Goal: Transaction & Acquisition: Purchase product/service

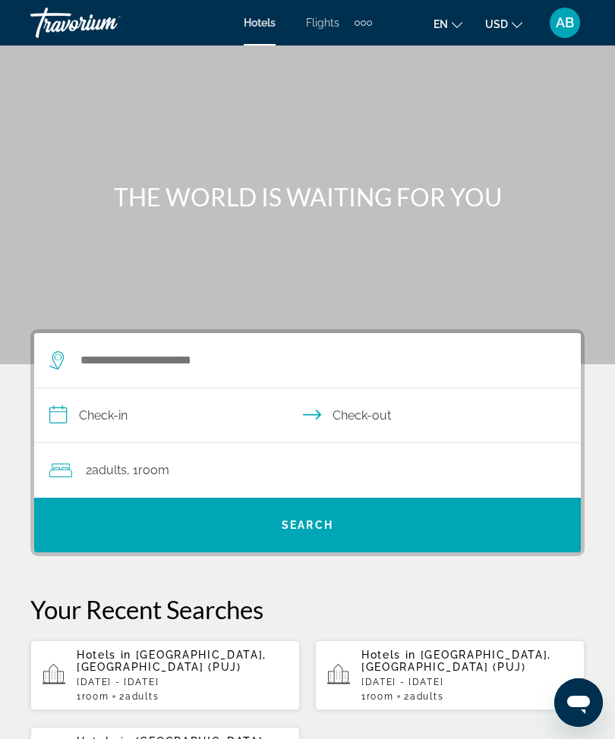
click at [371, 13] on div "Extra navigation items" at bounding box center [362, 22] width 17 height 23
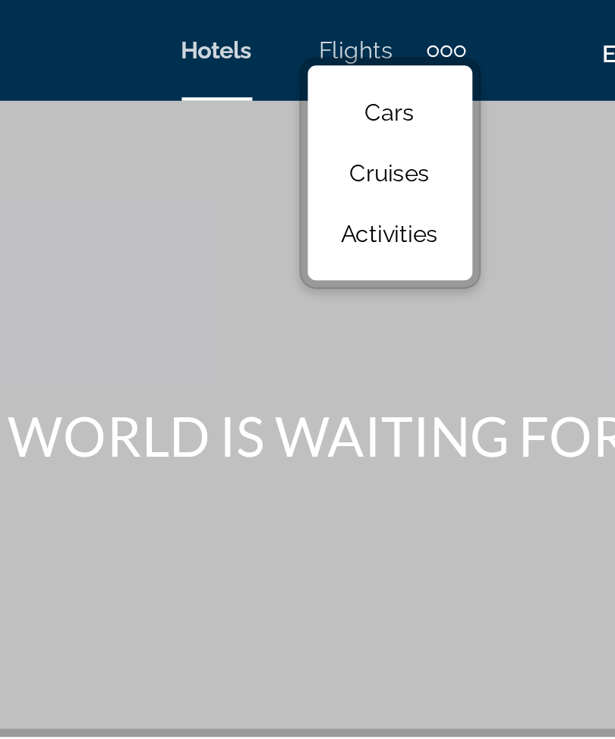
click at [306, 20] on span "Flights" at bounding box center [322, 23] width 33 height 12
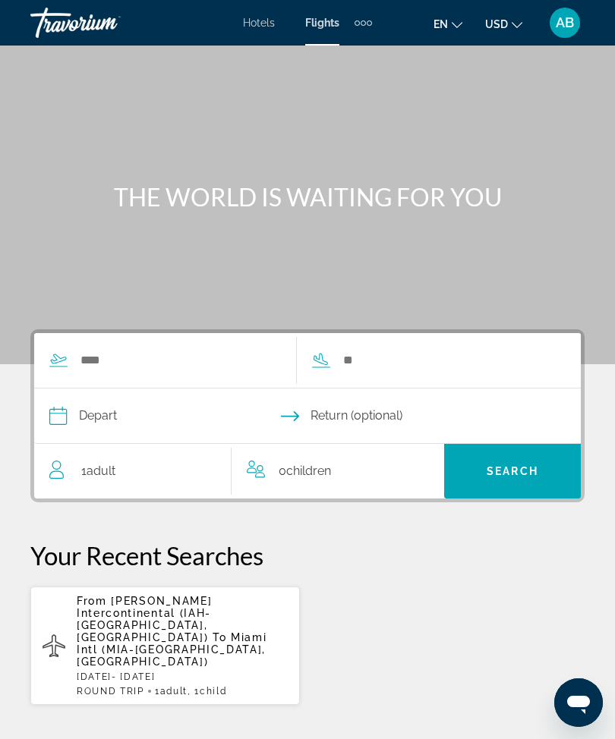
click at [264, 24] on span "Hotels" at bounding box center [259, 23] width 32 height 12
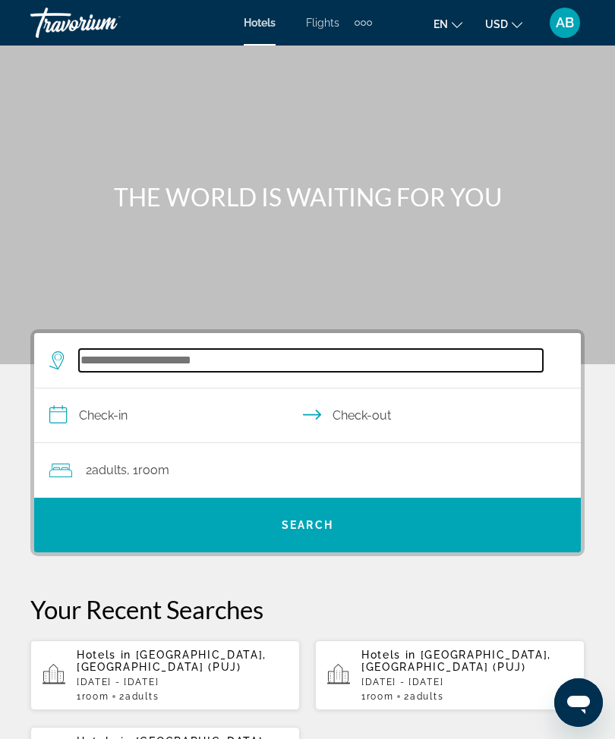
click at [206, 353] on input "Search widget" at bounding box center [311, 360] width 464 height 23
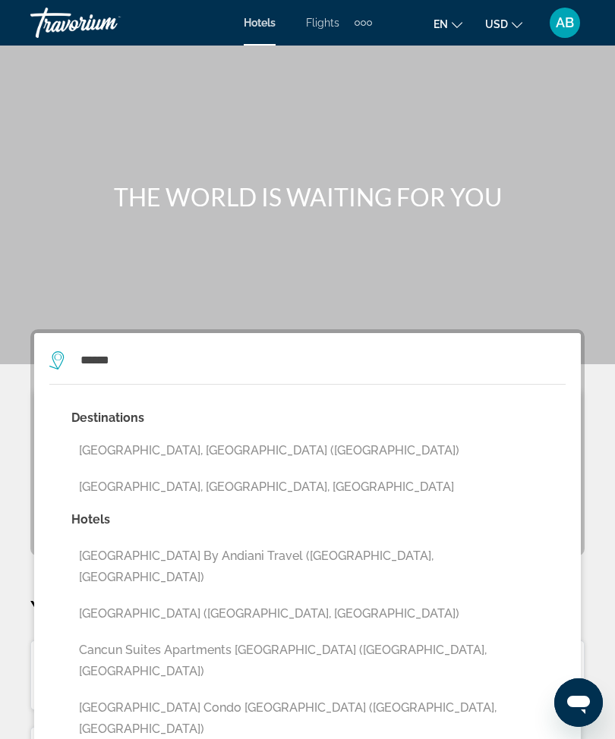
click at [173, 449] on button "[GEOGRAPHIC_DATA], [GEOGRAPHIC_DATA] ([GEOGRAPHIC_DATA])" at bounding box center [318, 450] width 494 height 29
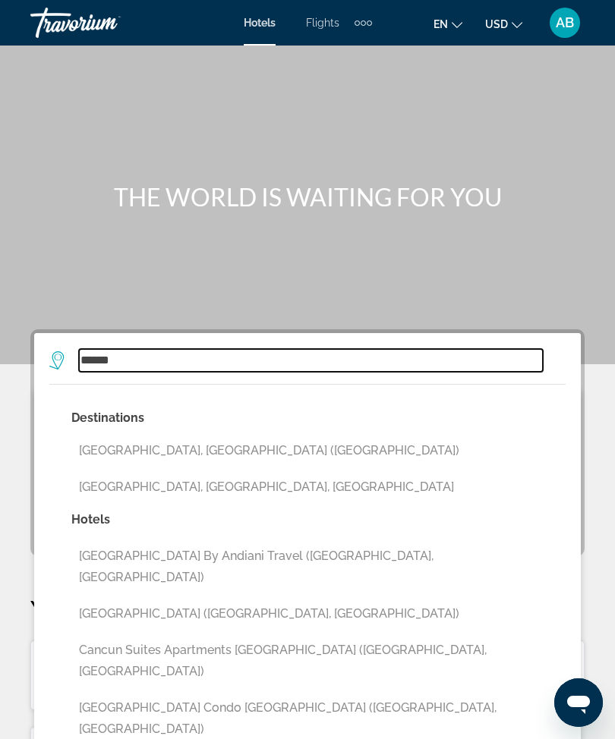
type input "**********"
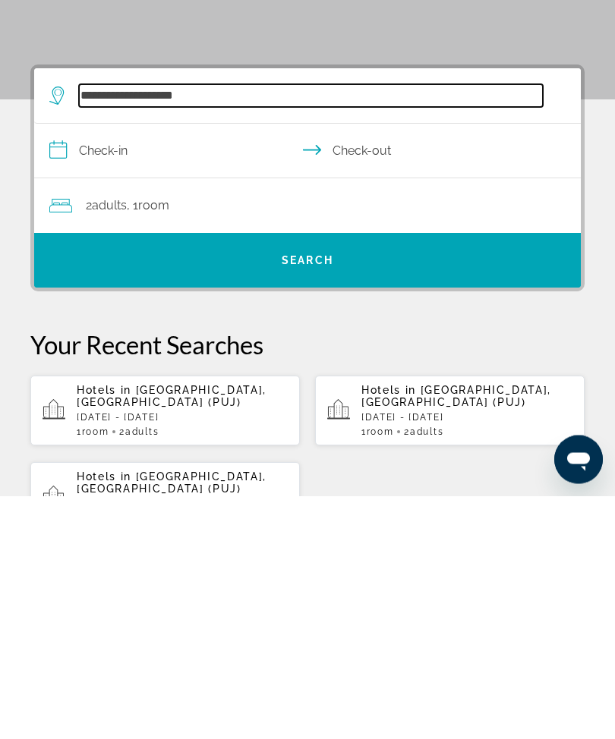
scroll to position [36, 0]
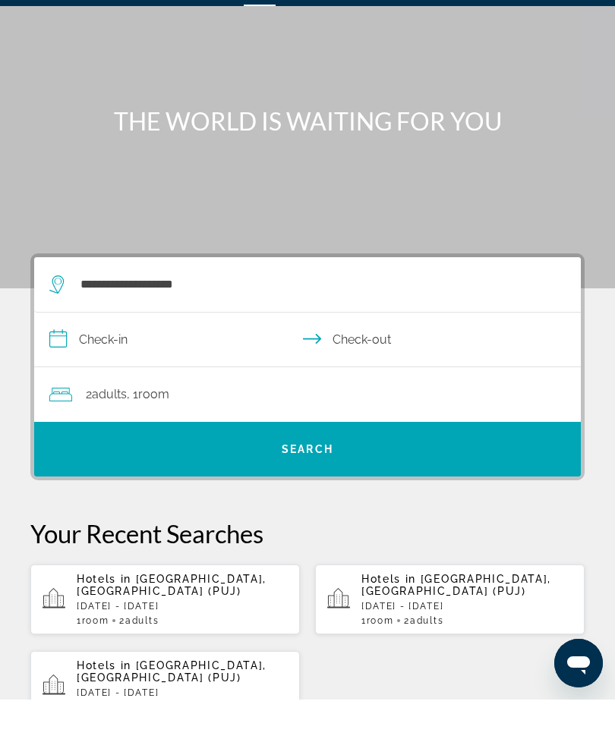
click at [72, 352] on input "**********" at bounding box center [310, 381] width 552 height 58
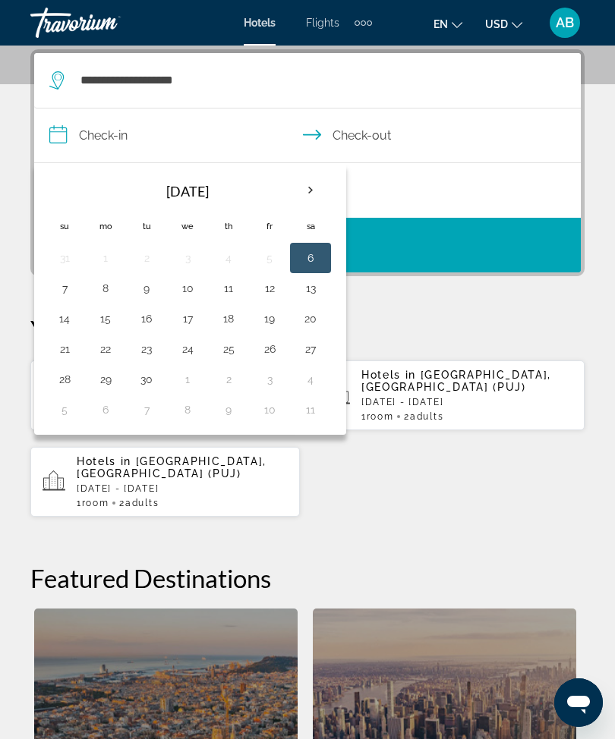
click at [324, 194] on th "Next month" at bounding box center [310, 190] width 41 height 33
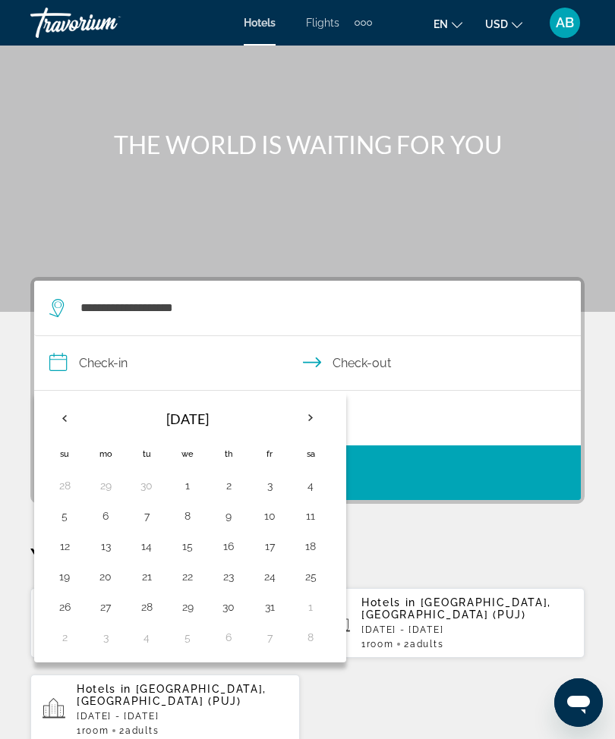
scroll to position [55, 0]
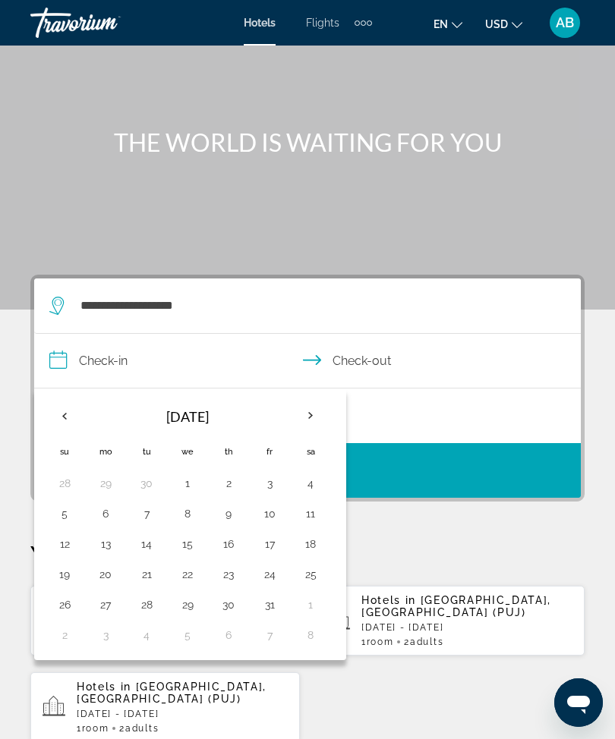
click at [302, 419] on th "Next month" at bounding box center [310, 415] width 41 height 33
click at [115, 574] on button "17" at bounding box center [105, 574] width 24 height 21
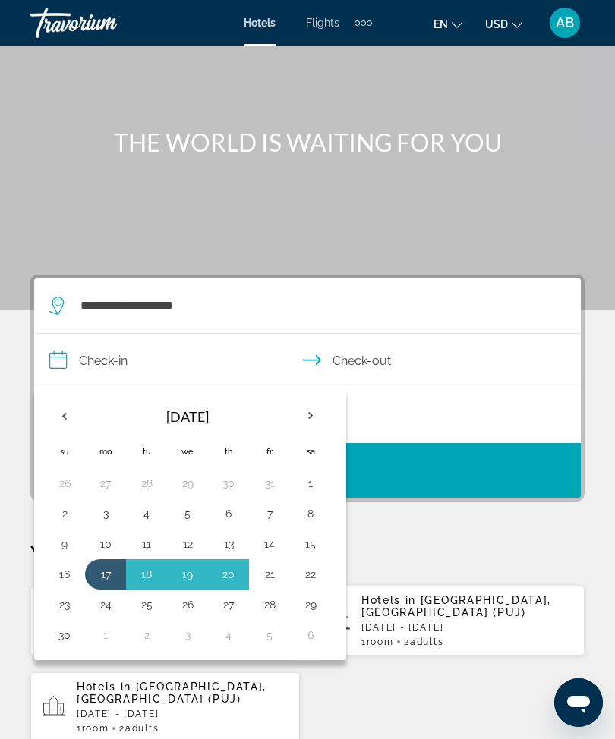
click at [281, 573] on button "21" at bounding box center [269, 574] width 24 height 21
type input "**********"
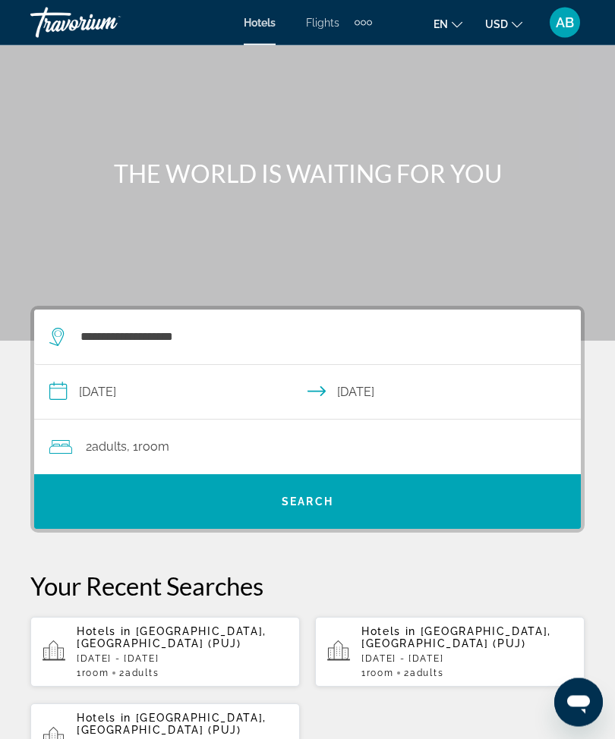
scroll to position [0, 0]
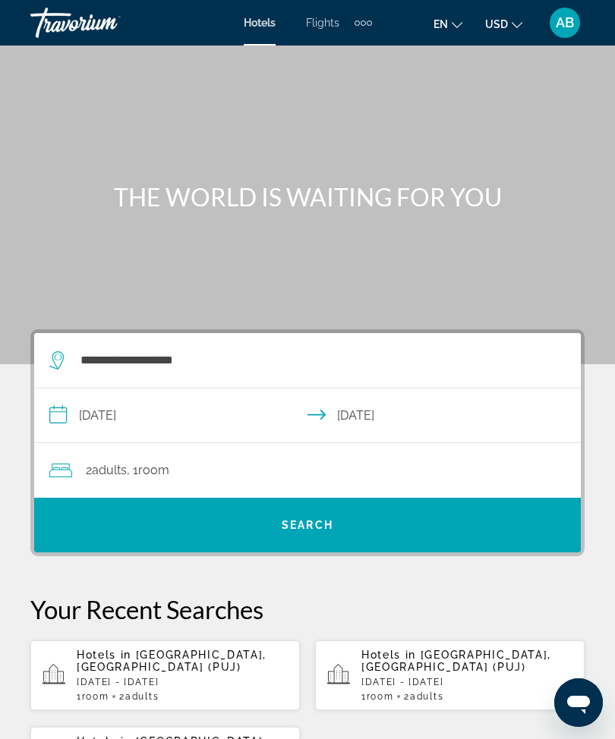
click at [408, 478] on div "2 Adult Adults , 1 Room rooms" at bounding box center [314, 470] width 531 height 21
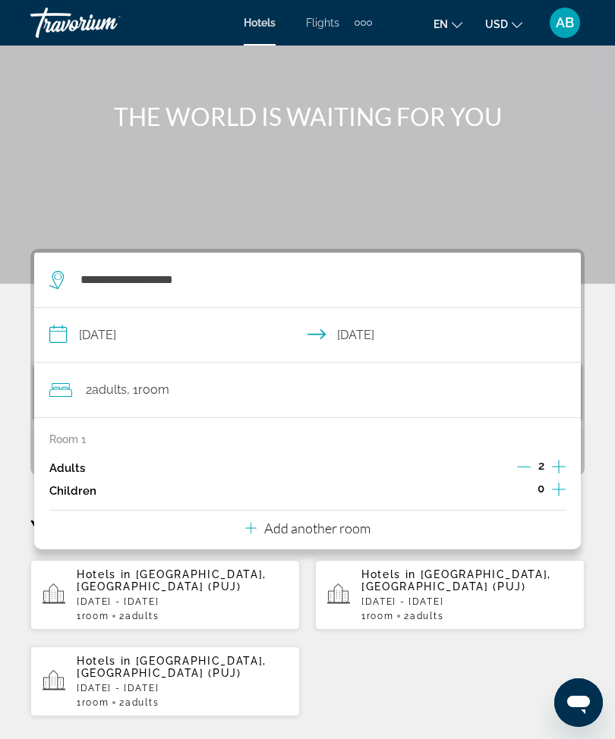
scroll to position [81, 0]
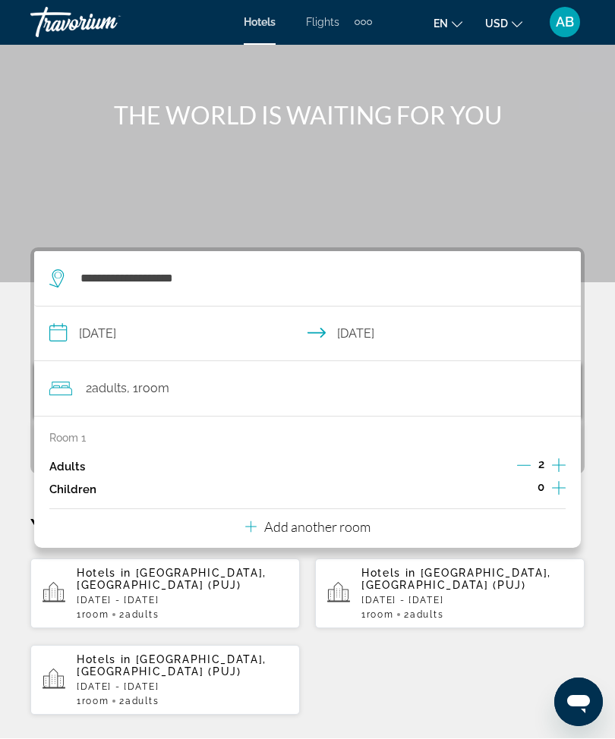
click at [329, 528] on p "Add another room" at bounding box center [317, 527] width 106 height 17
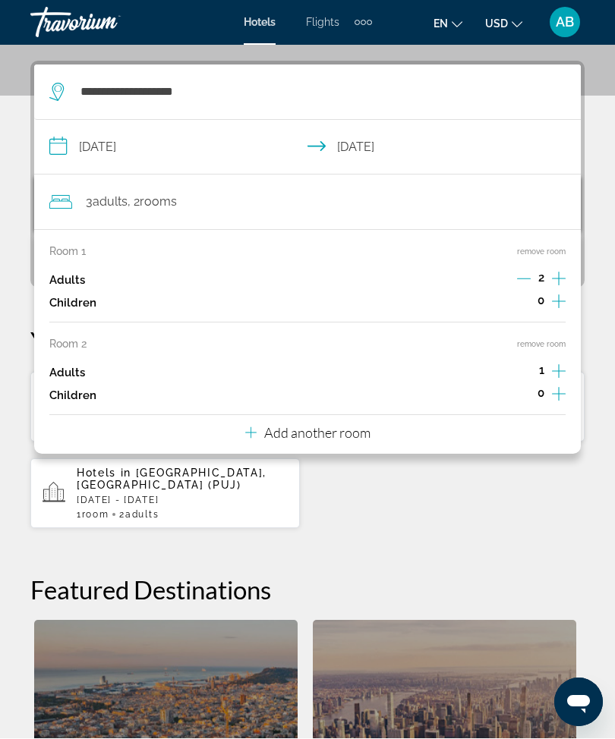
scroll to position [280, 0]
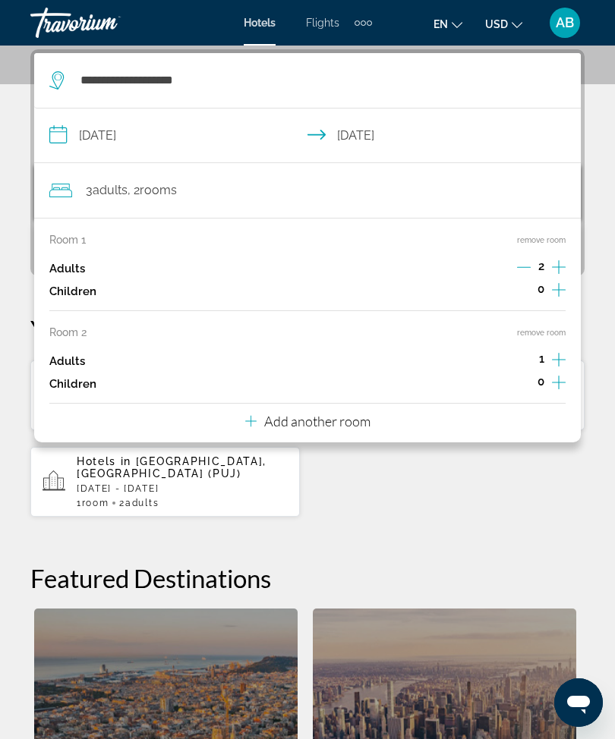
click at [356, 417] on p "Add another room" at bounding box center [317, 421] width 106 height 17
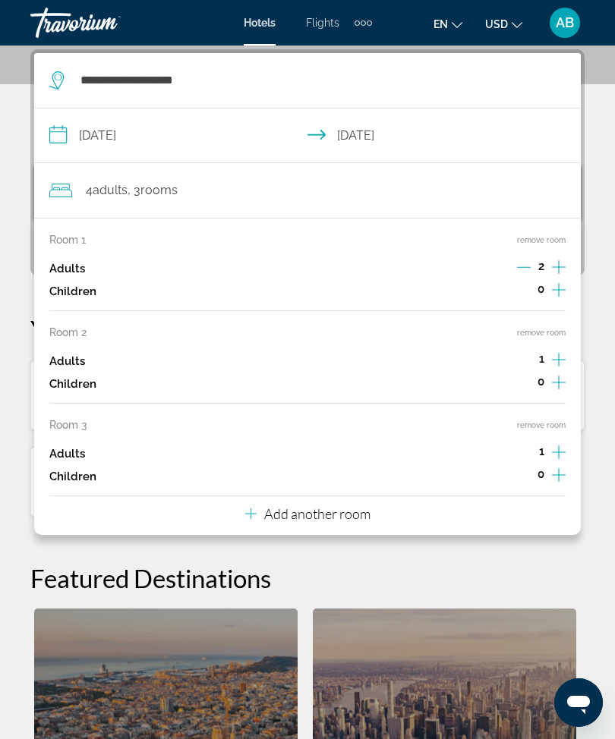
click at [345, 513] on button "Add another room" at bounding box center [307, 511] width 125 height 31
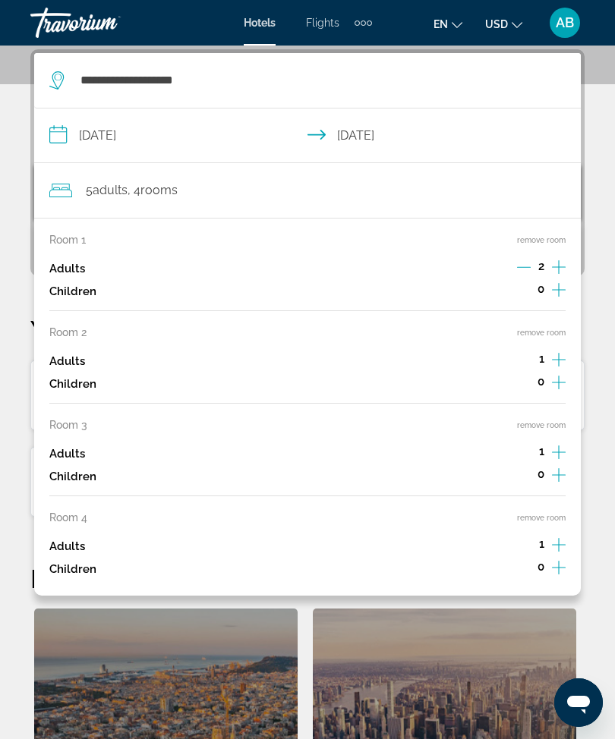
click at [543, 513] on button "remove room" at bounding box center [541, 518] width 49 height 10
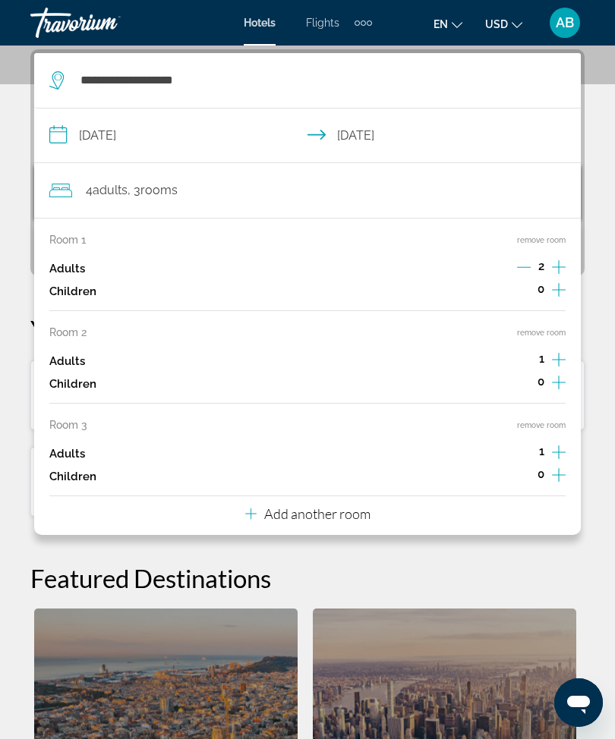
click at [559, 420] on button "remove room" at bounding box center [541, 425] width 49 height 10
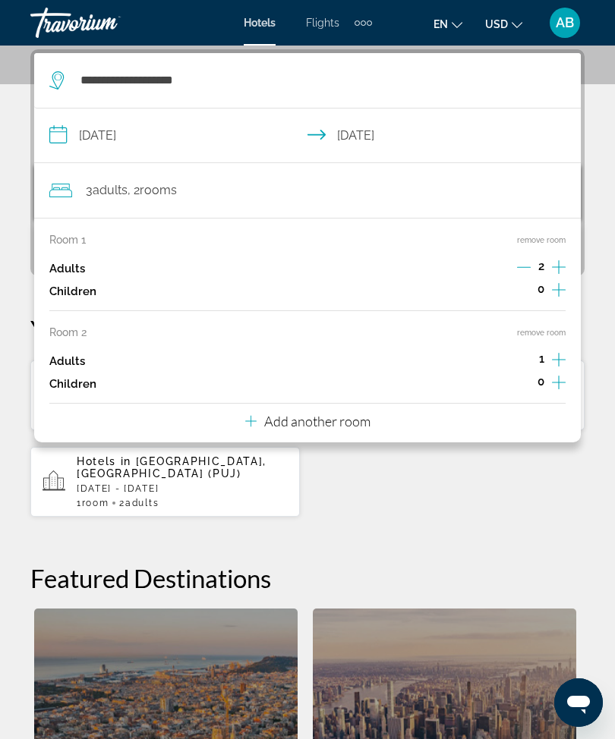
click at [566, 319] on div "Room 1 remove room Adults 2 Children 0 Room 2 remove room Adults 1 Children 0 A…" at bounding box center [307, 330] width 546 height 225
click at [545, 332] on button "remove room" at bounding box center [541, 333] width 49 height 10
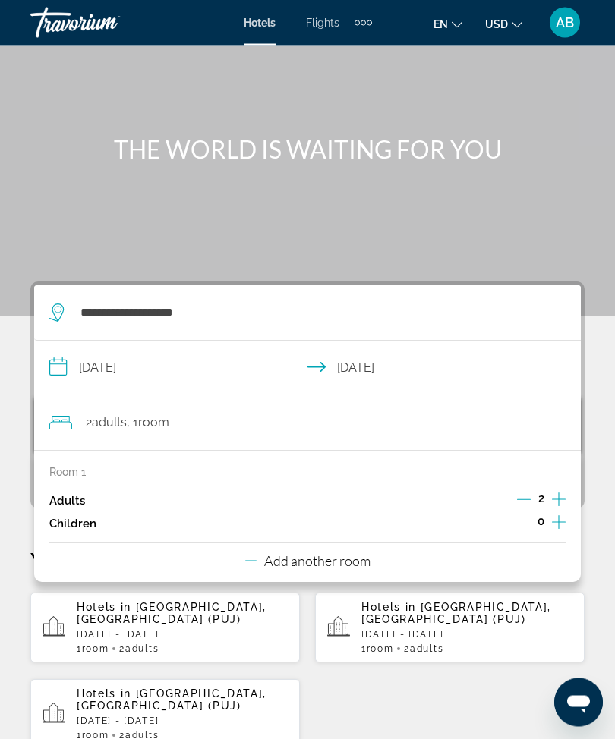
scroll to position [0, 0]
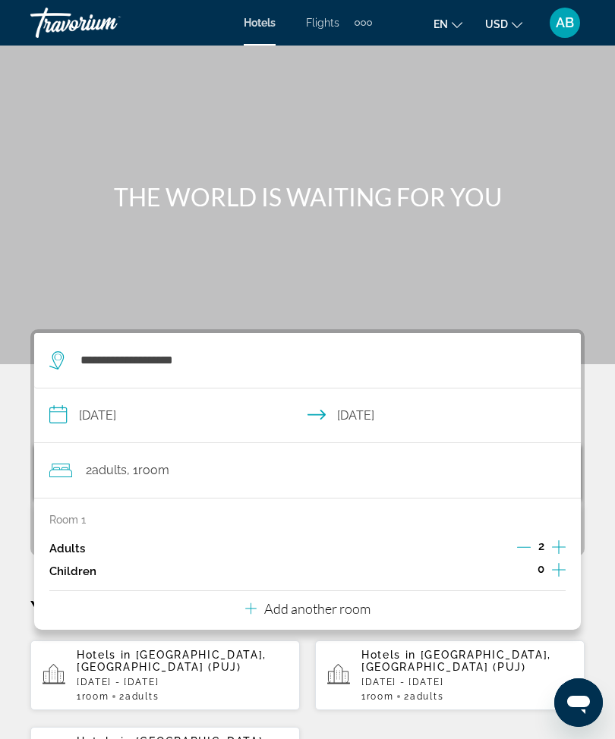
click at [65, 406] on input "**********" at bounding box center [310, 418] width 552 height 58
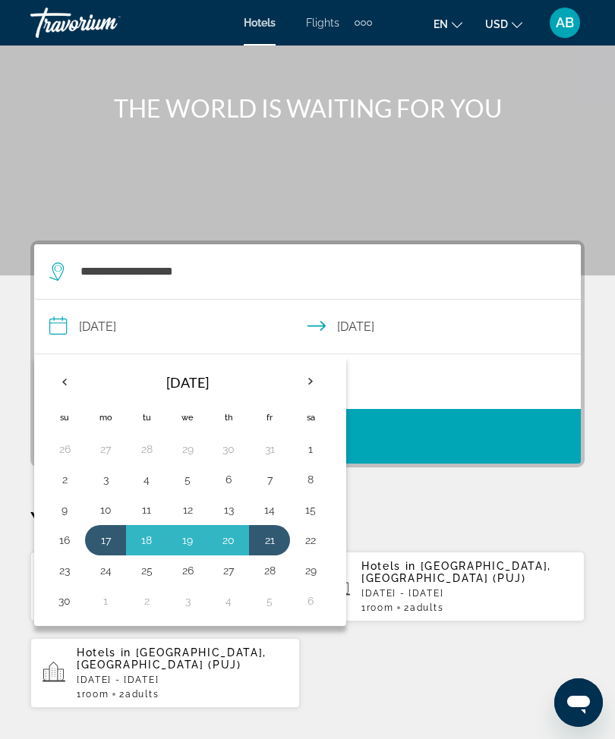
scroll to position [88, 0]
click at [471, 503] on div "**********" at bounding box center [307, 697] width 615 height 913
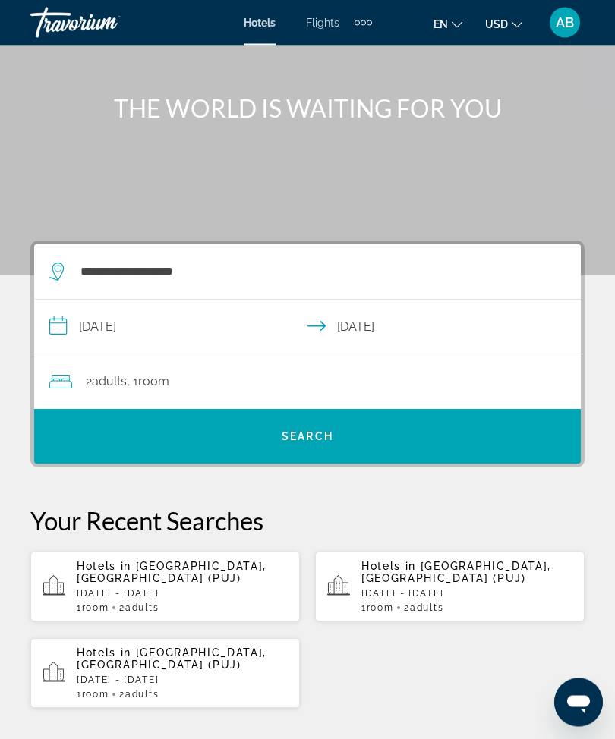
scroll to position [89, 0]
click at [370, 428] on span "Search widget" at bounding box center [307, 436] width 546 height 36
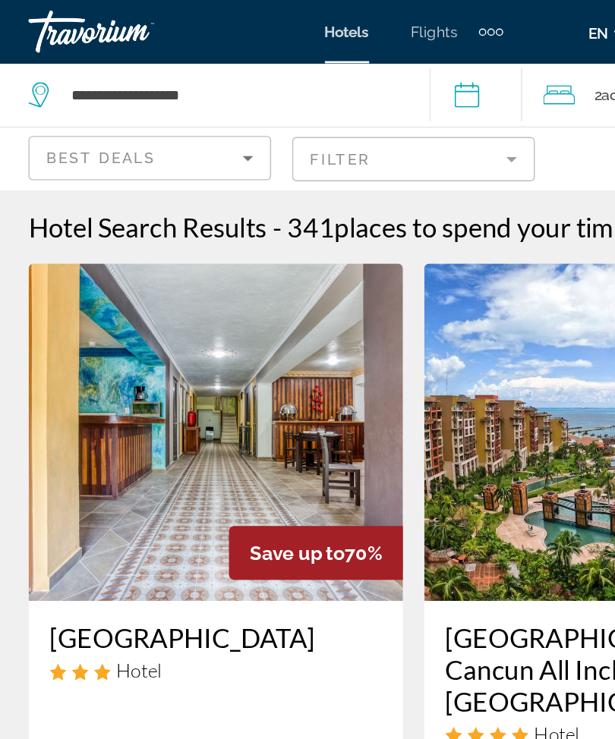
click at [370, 106] on mat-form-field "Filter" at bounding box center [307, 115] width 175 height 32
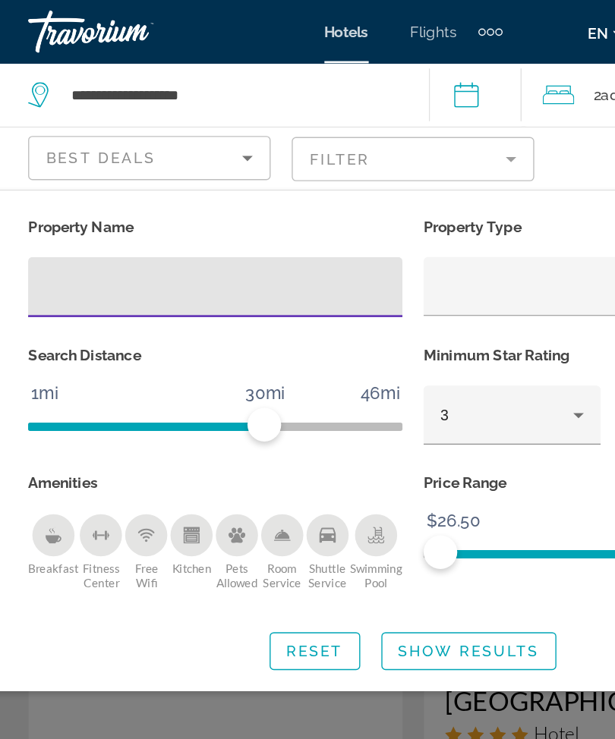
click at [131, 208] on input "Hotel Filters" at bounding box center [164, 207] width 245 height 18
type input "***"
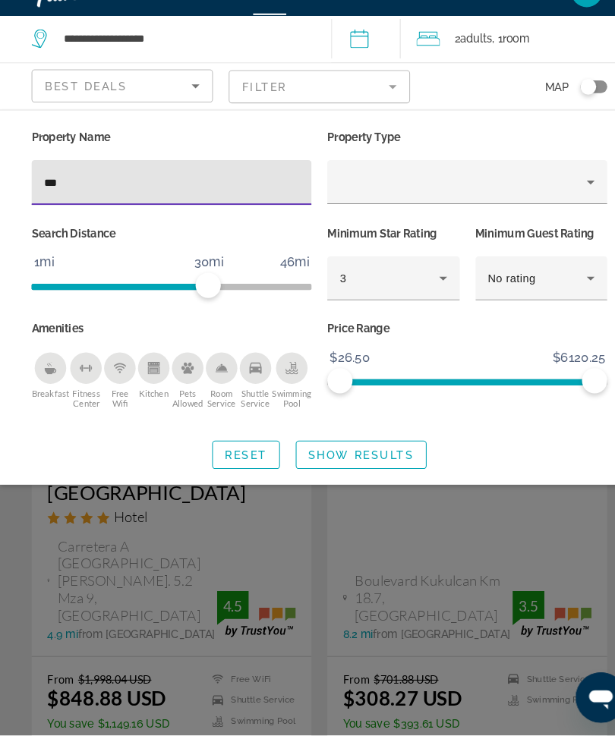
click at [342, 463] on span "Show Results" at bounding box center [348, 469] width 102 height 12
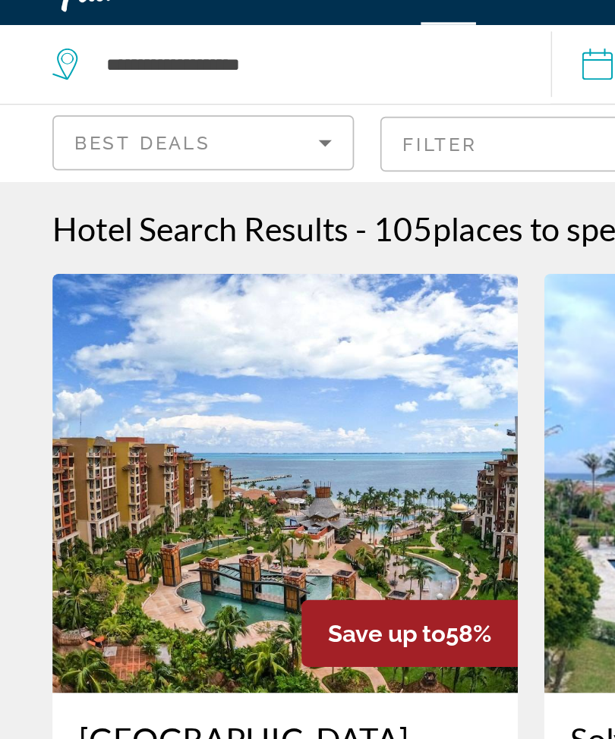
click at [205, 282] on img "Main content" at bounding box center [164, 311] width 269 height 243
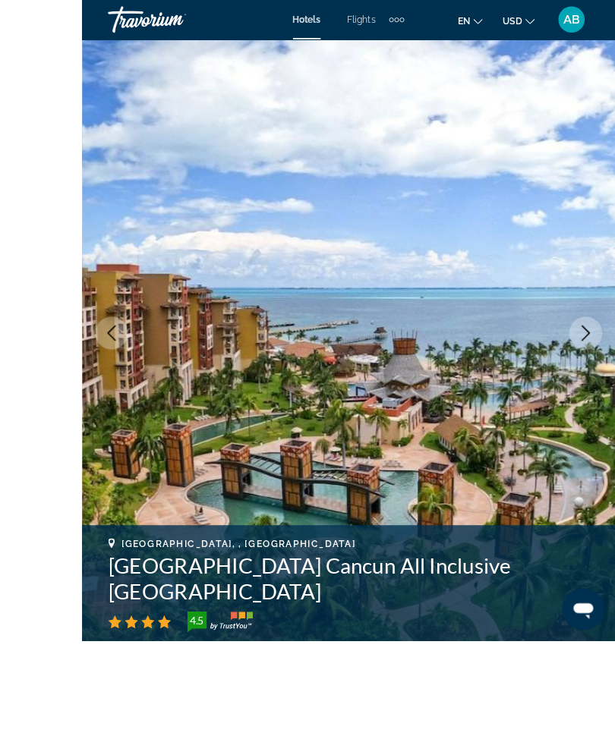
scroll to position [66, 0]
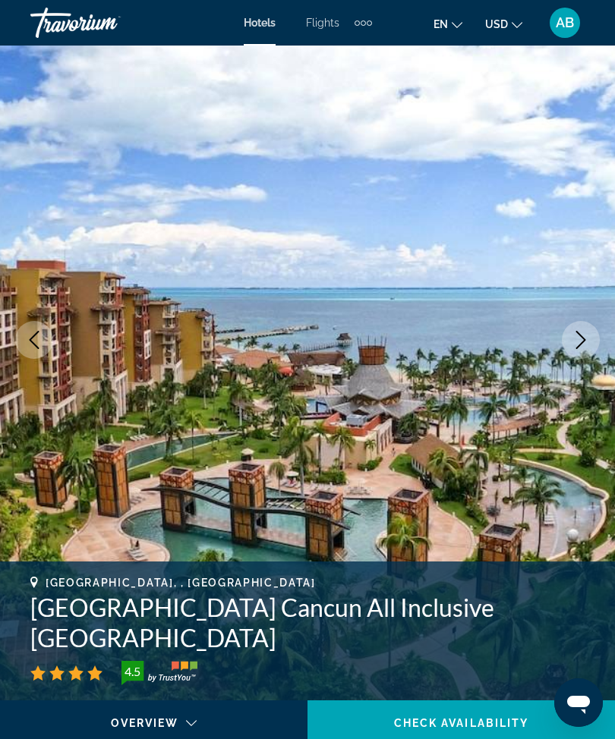
click at [588, 350] on button "Next image" at bounding box center [581, 340] width 38 height 38
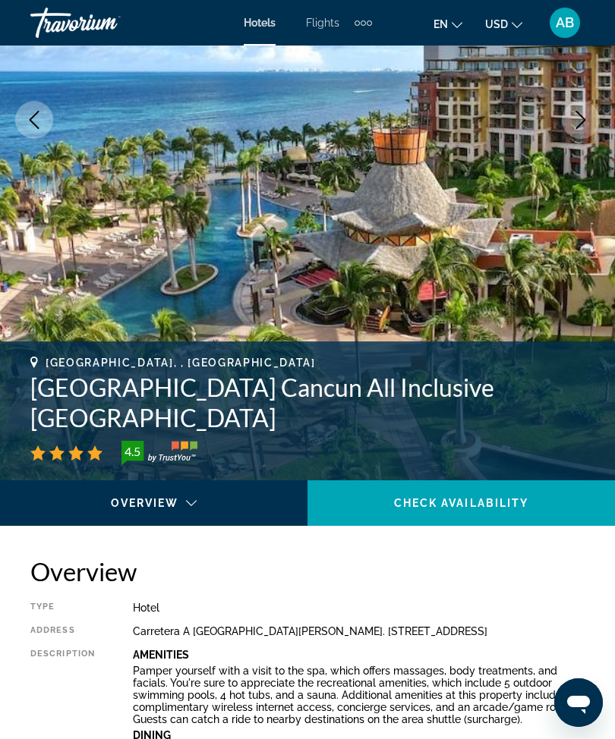
scroll to position [0, 0]
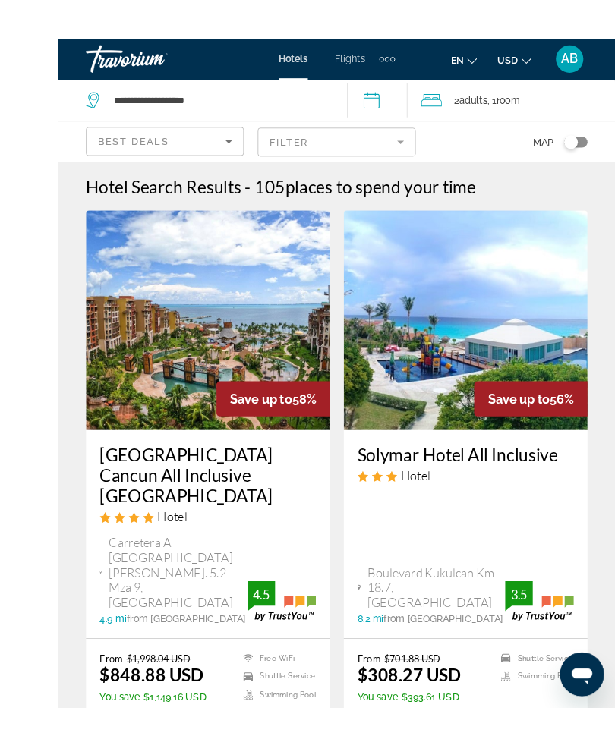
scroll to position [2, 0]
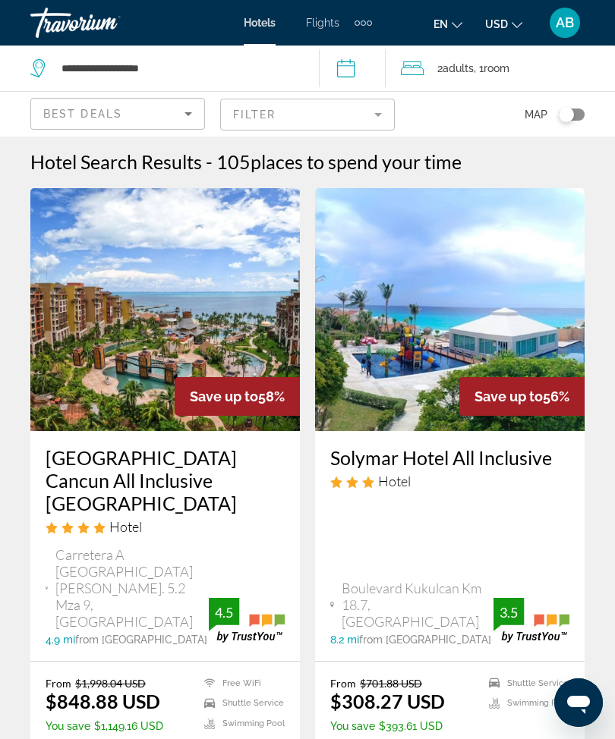
click at [480, 313] on img "Main content" at bounding box center [449, 309] width 269 height 243
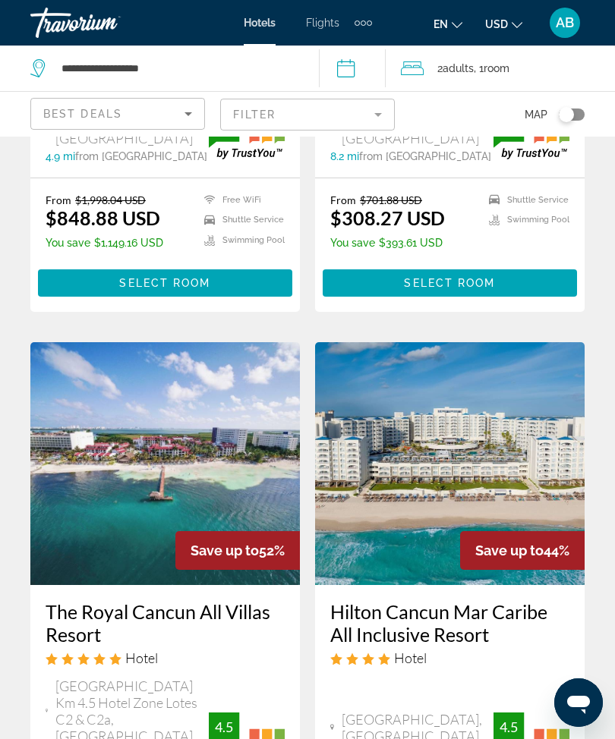
scroll to position [499, 0]
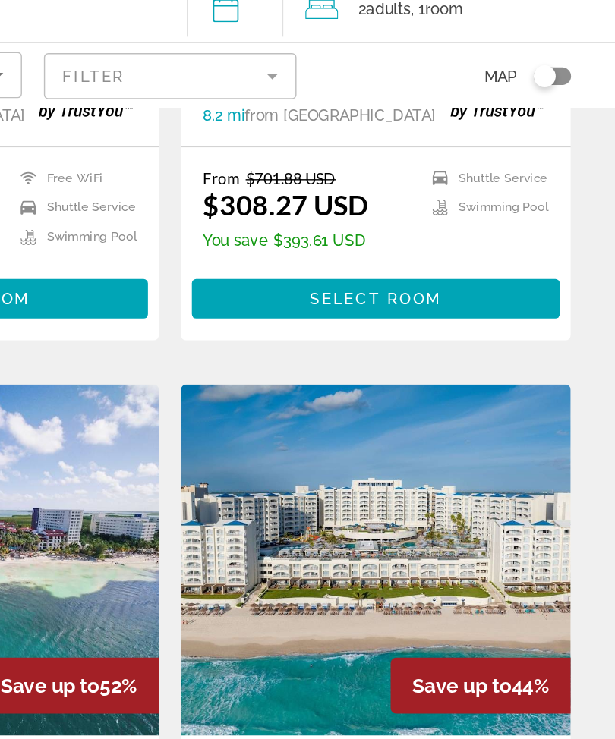
click at [315, 328] on img "Main content" at bounding box center [449, 449] width 269 height 243
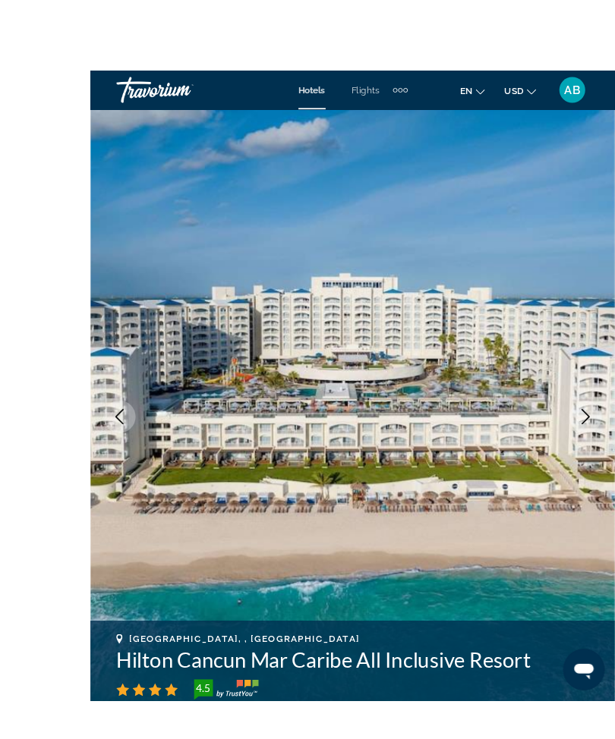
scroll to position [61, 0]
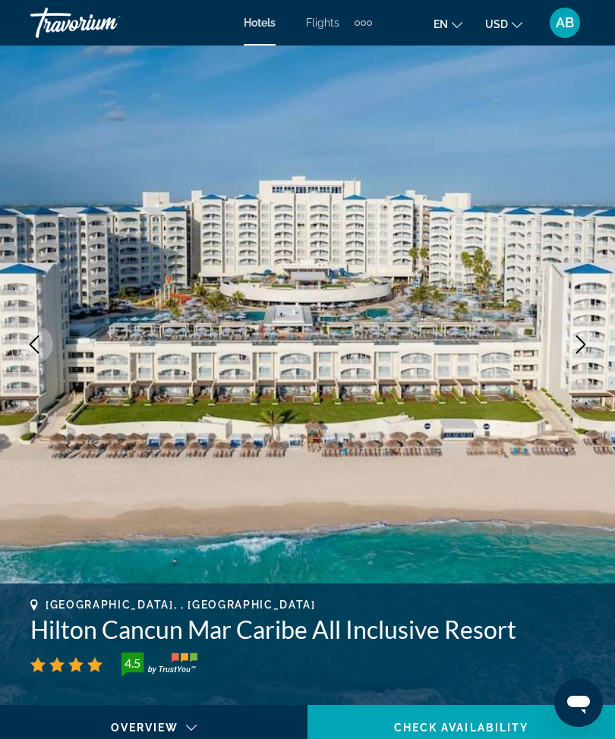
click at [576, 358] on button "Next image" at bounding box center [581, 345] width 38 height 38
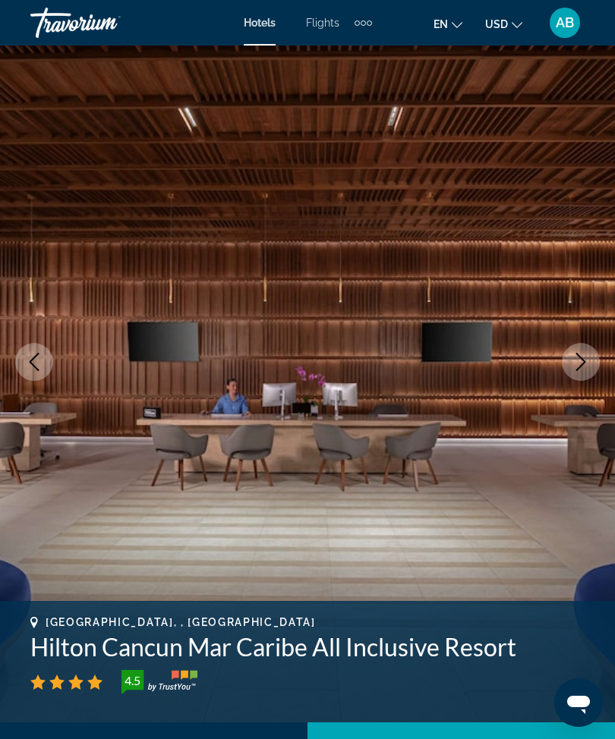
scroll to position [0, 0]
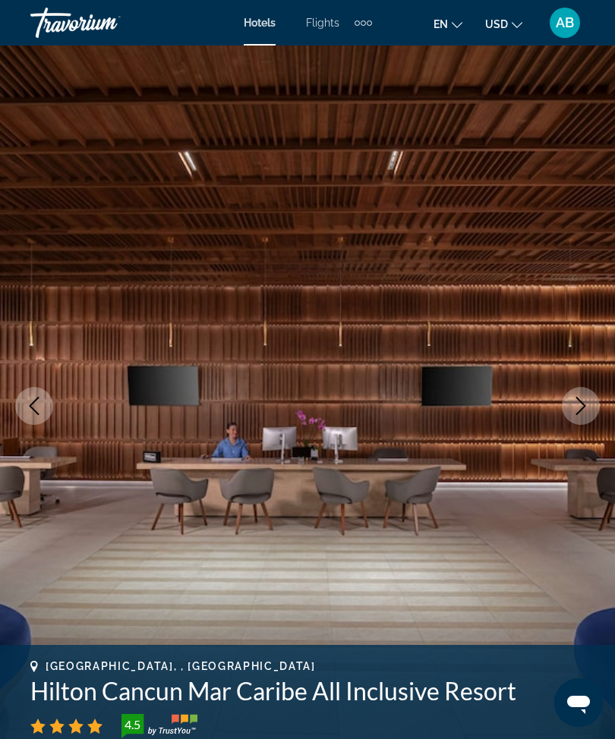
click at [583, 411] on icon "Next image" at bounding box center [580, 406] width 18 height 18
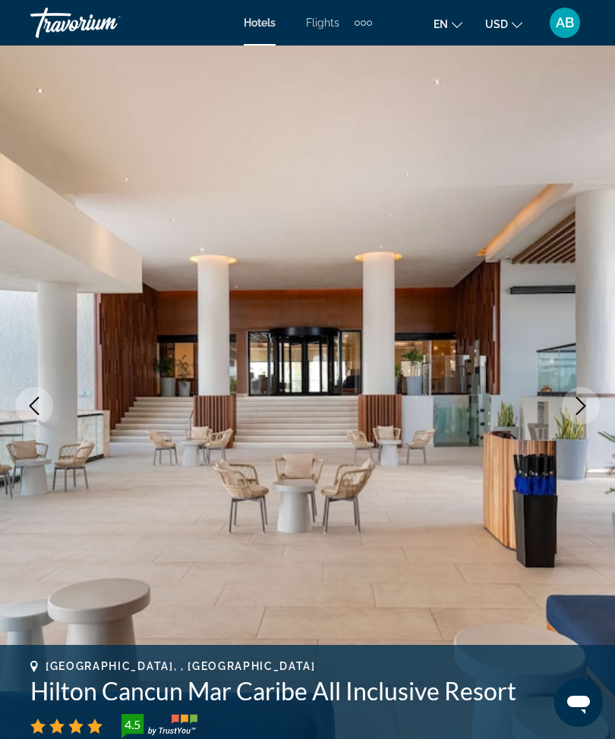
click at [580, 398] on icon "Next image" at bounding box center [580, 406] width 18 height 18
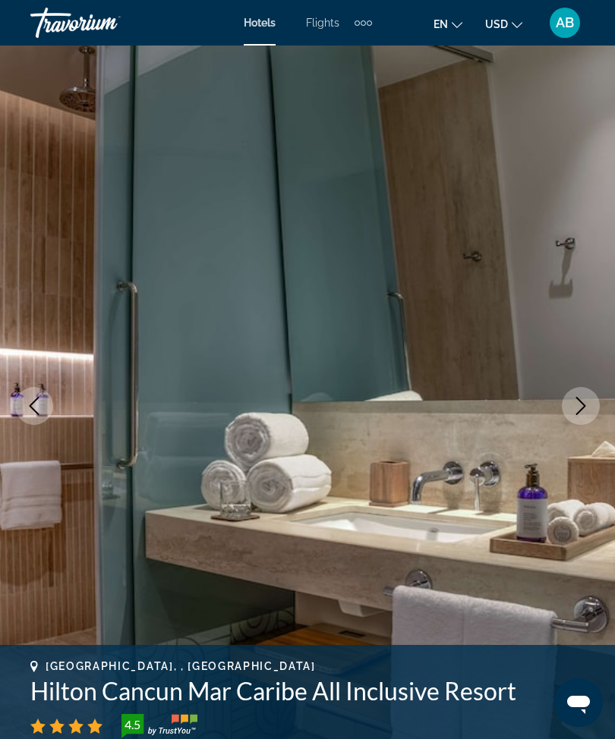
click at [568, 414] on button "Next image" at bounding box center [581, 406] width 38 height 38
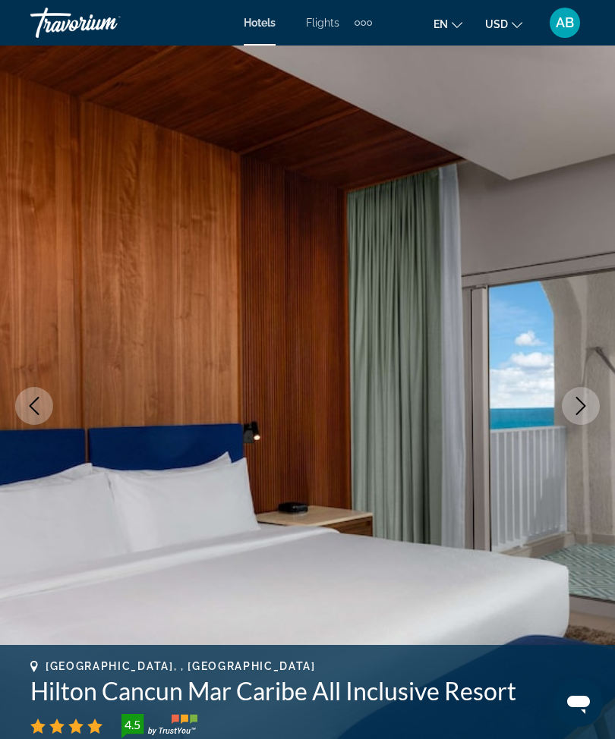
click at [575, 417] on button "Next image" at bounding box center [581, 406] width 38 height 38
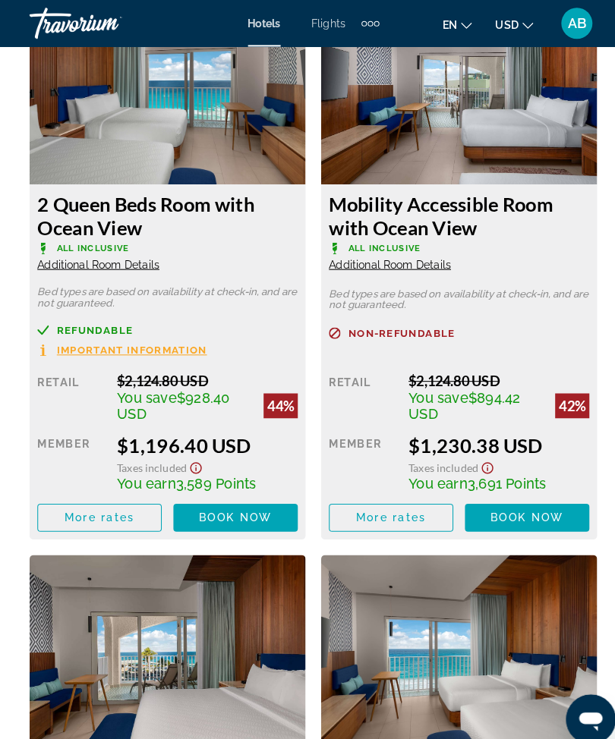
scroll to position [2666, 0]
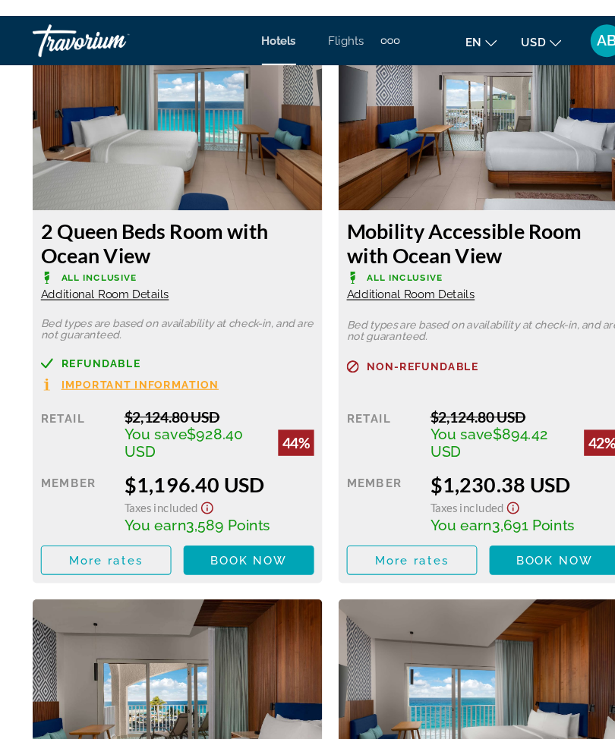
click at [243, 524] on span "Main content" at bounding box center [231, 506] width 121 height 36
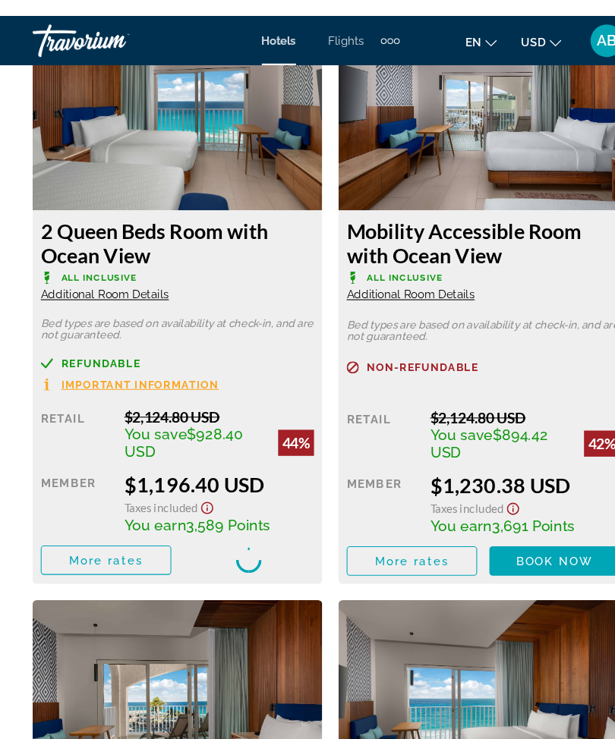
scroll to position [2649, 0]
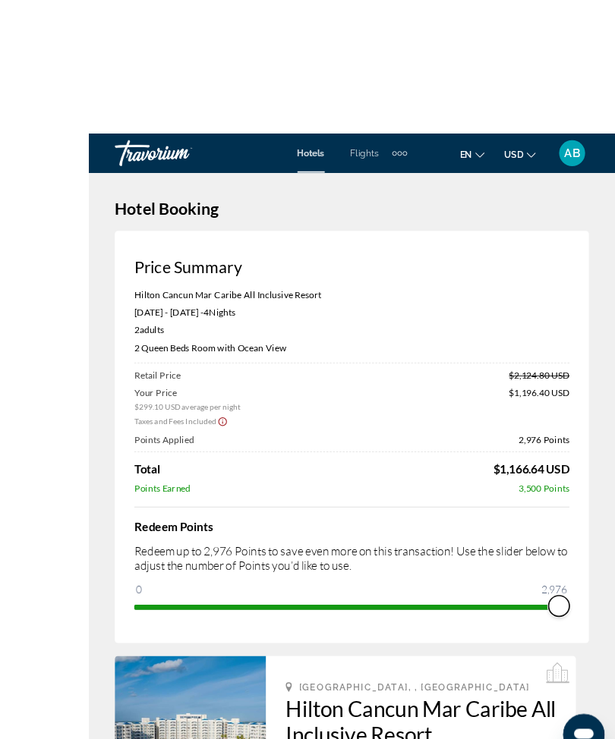
scroll to position [8, 0]
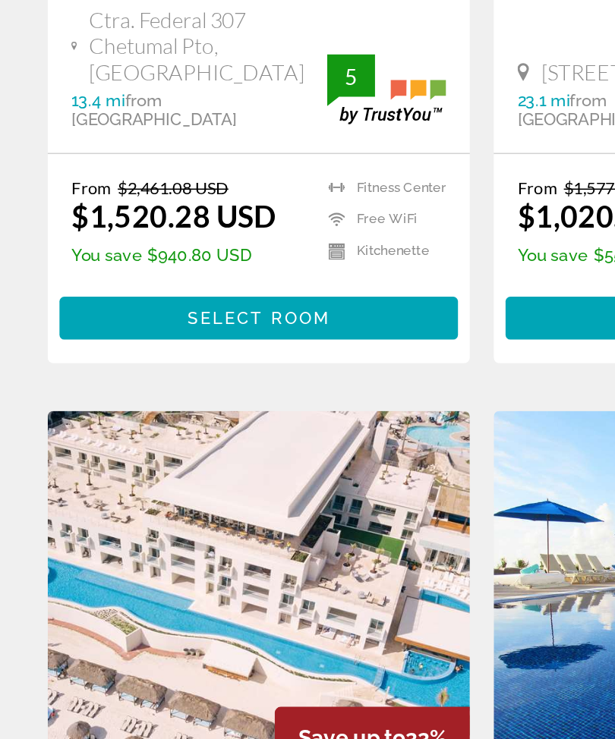
scroll to position [1538, 0]
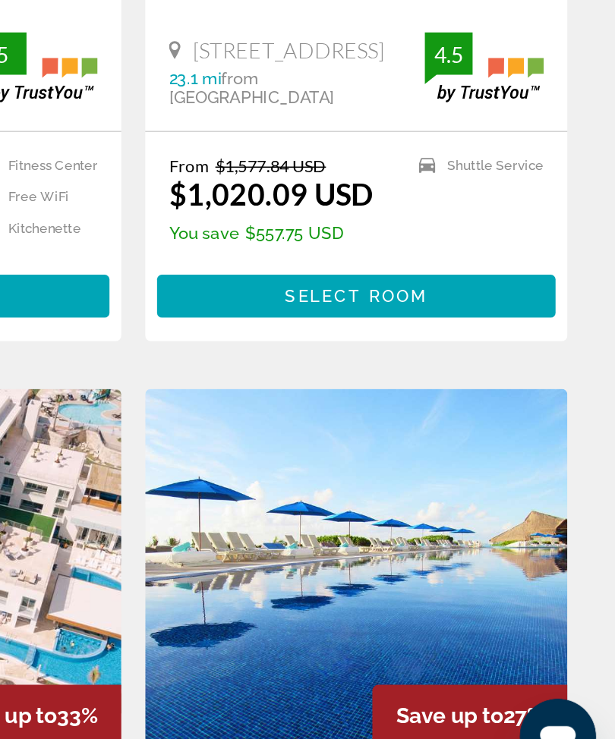
click at [315, 480] on img "Main content" at bounding box center [449, 601] width 269 height 243
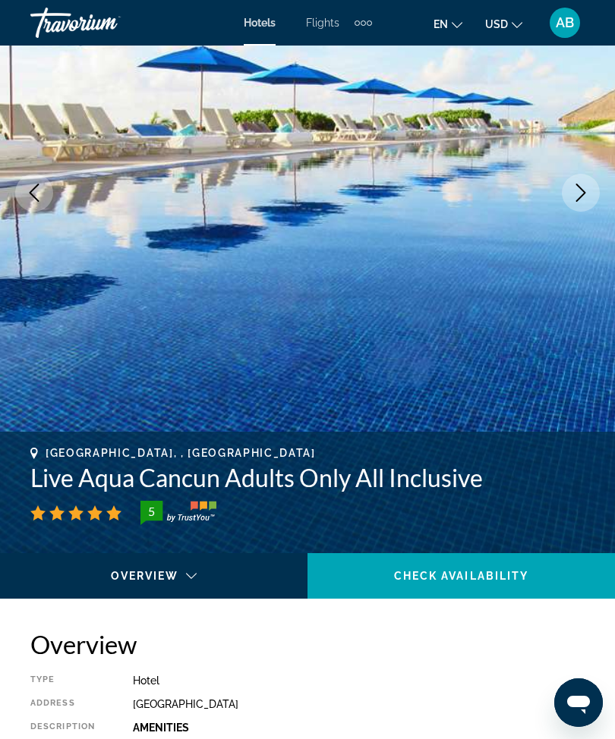
click at [569, 195] on button "Next image" at bounding box center [581, 193] width 38 height 38
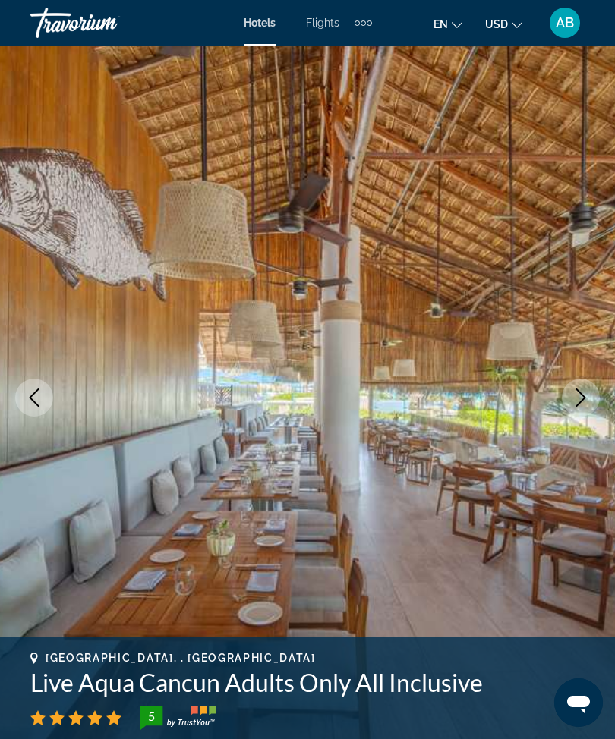
scroll to position [7, 0]
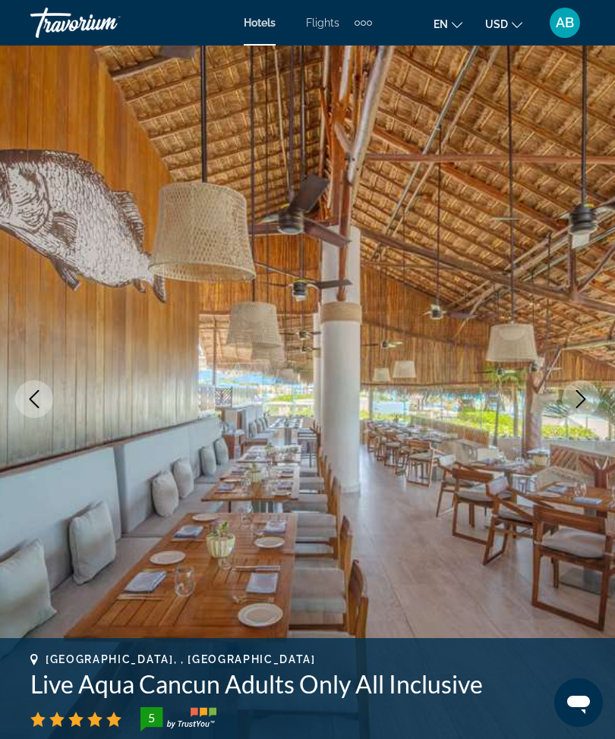
click at [578, 398] on icon "Next image" at bounding box center [580, 399] width 18 height 18
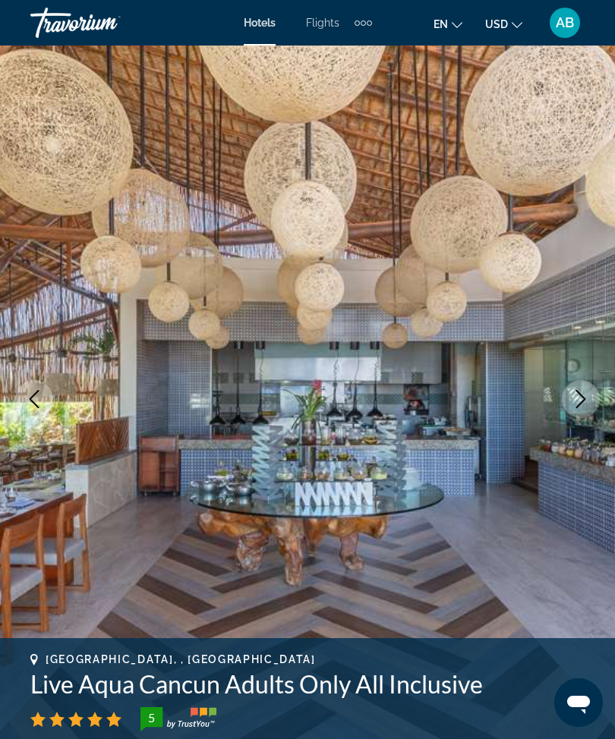
click at [586, 404] on icon "Next image" at bounding box center [580, 399] width 18 height 18
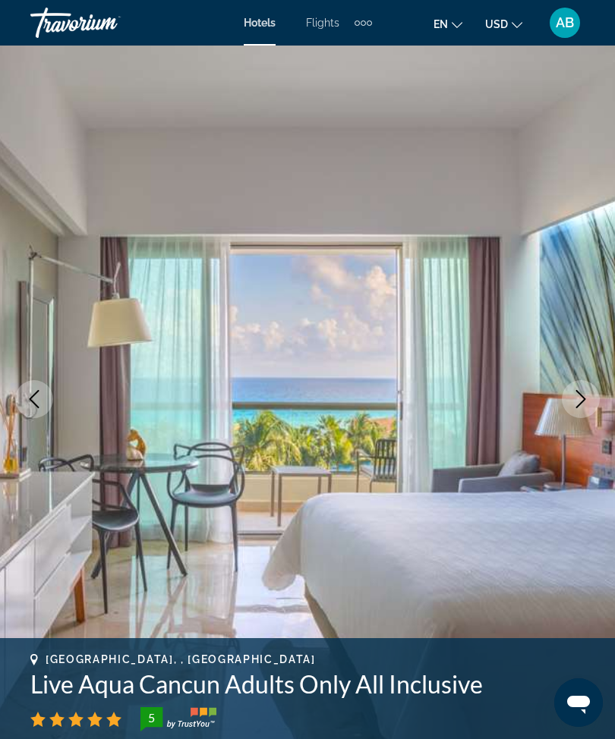
click at [585, 401] on icon "Next image" at bounding box center [580, 399] width 18 height 18
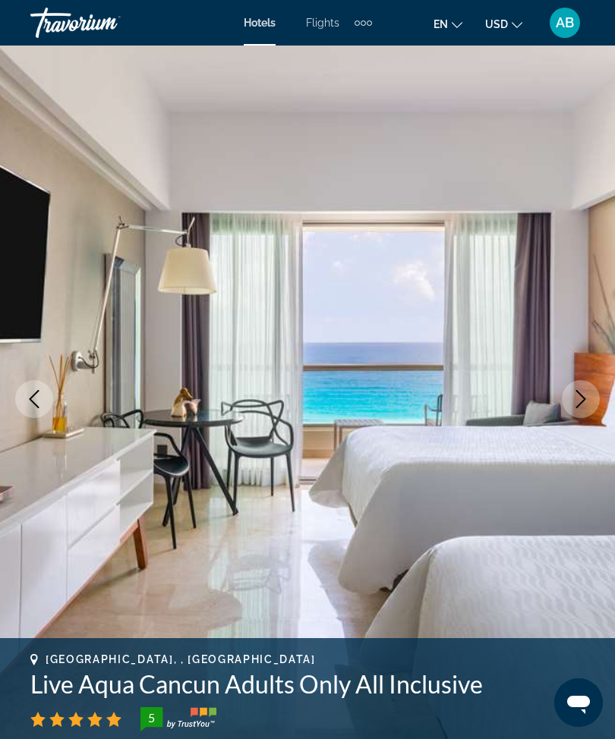
click at [577, 400] on icon "Next image" at bounding box center [580, 399] width 18 height 18
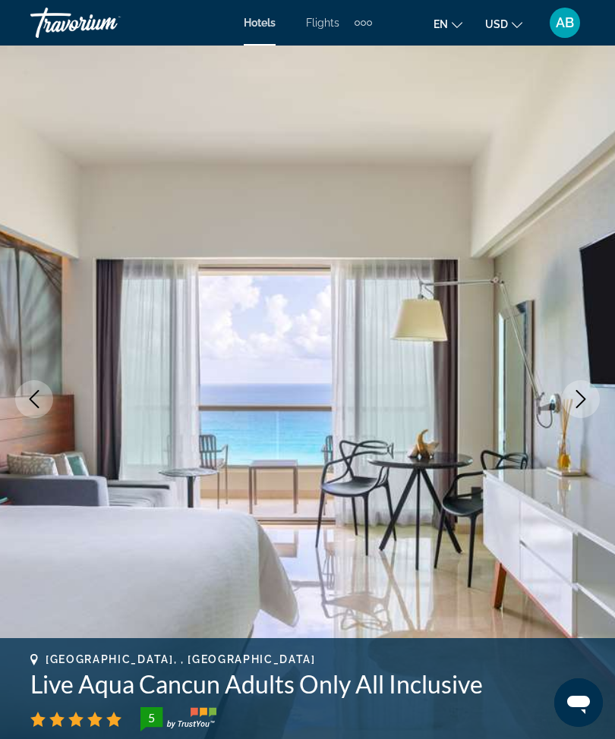
click at [590, 401] on button "Next image" at bounding box center [581, 399] width 38 height 38
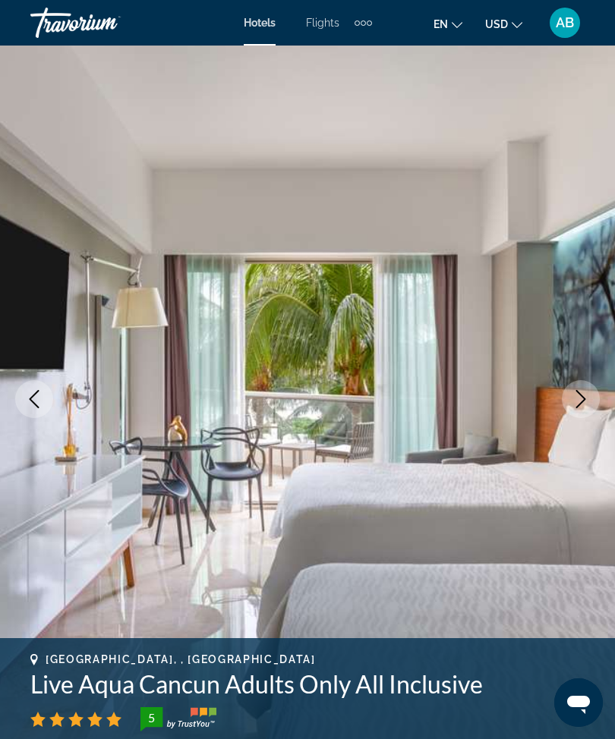
click at [579, 399] on icon "Next image" at bounding box center [580, 399] width 18 height 18
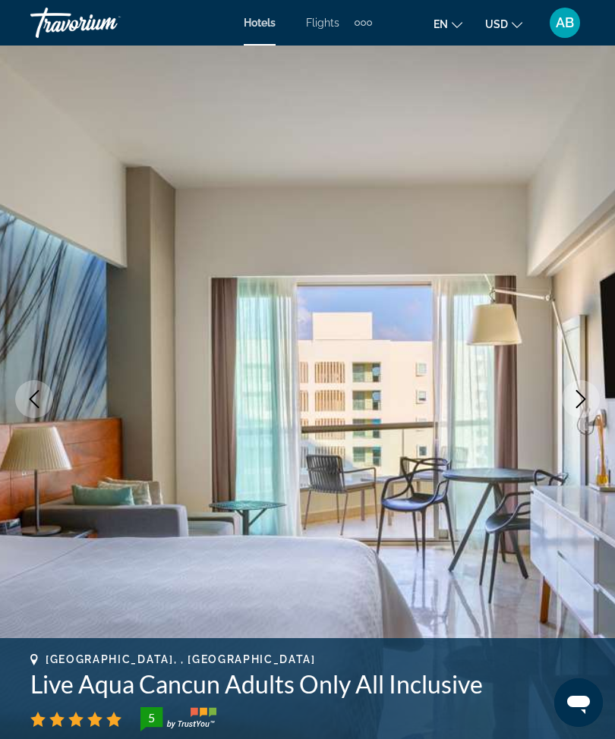
click at [578, 412] on button "Next image" at bounding box center [581, 399] width 38 height 38
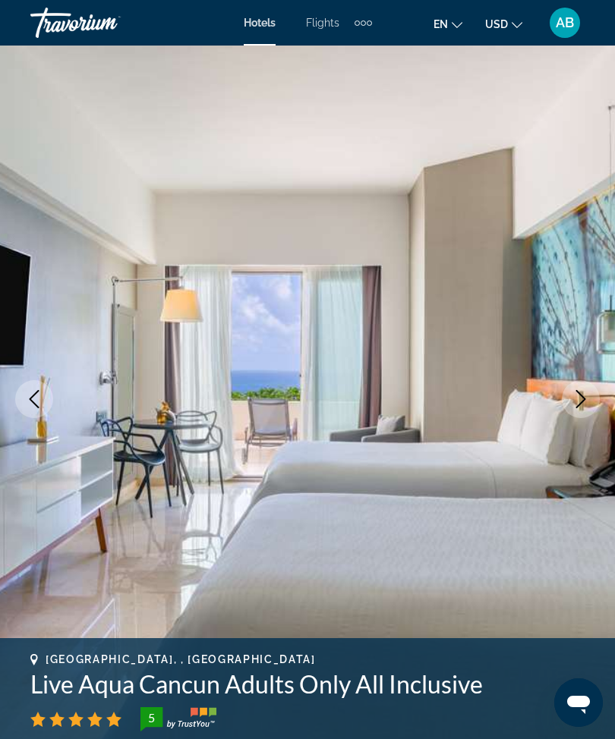
click at [583, 409] on button "Next image" at bounding box center [581, 399] width 38 height 38
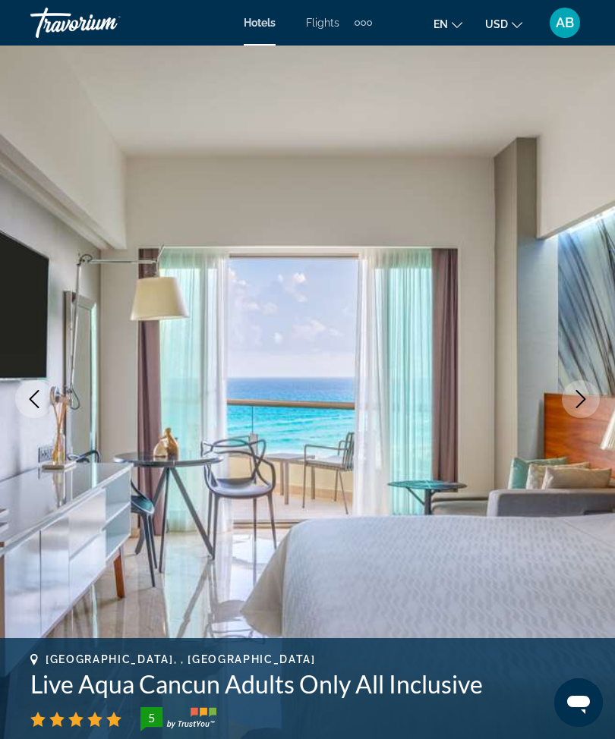
click at [578, 411] on button "Next image" at bounding box center [581, 399] width 38 height 38
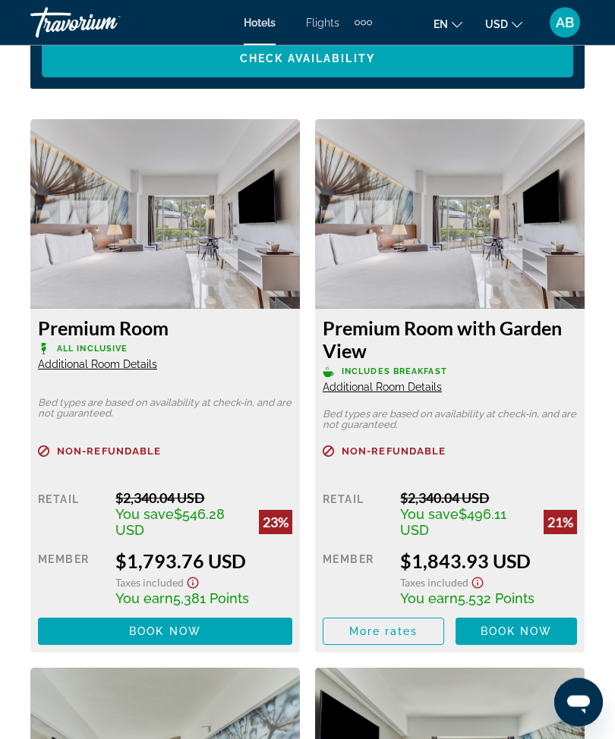
scroll to position [2614, 0]
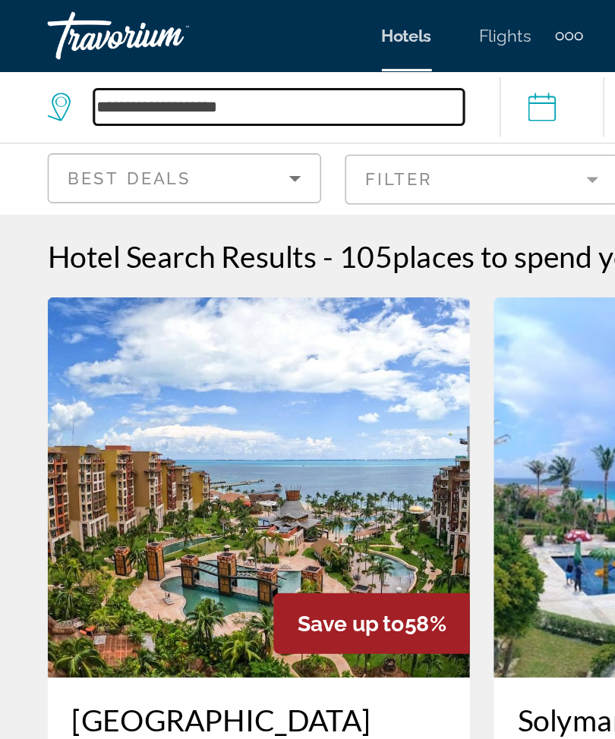
click at [199, 70] on input "**********" at bounding box center [178, 68] width 236 height 23
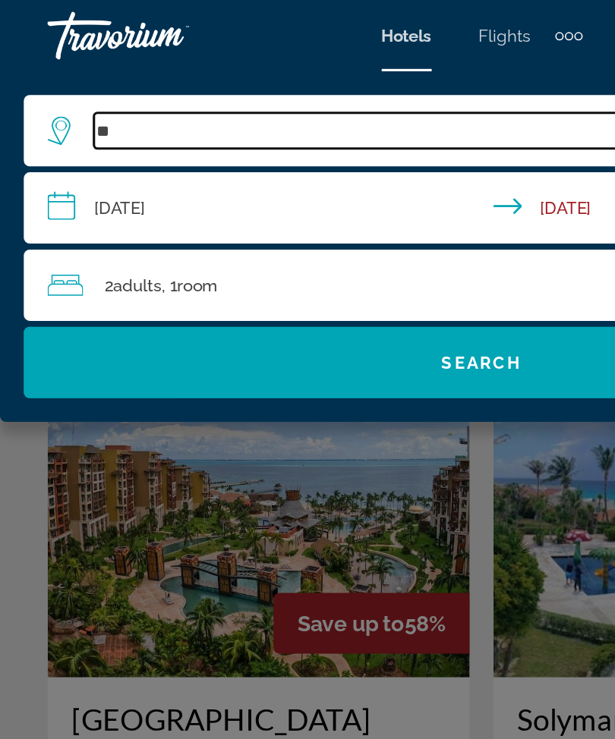
type input "*"
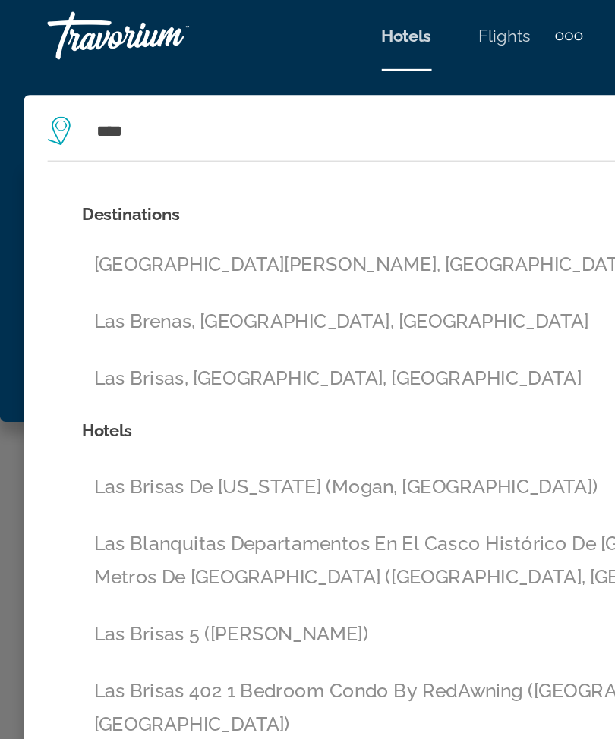
click at [146, 168] on button "[GEOGRAPHIC_DATA][PERSON_NAME], [GEOGRAPHIC_DATA]" at bounding box center [318, 169] width 532 height 29
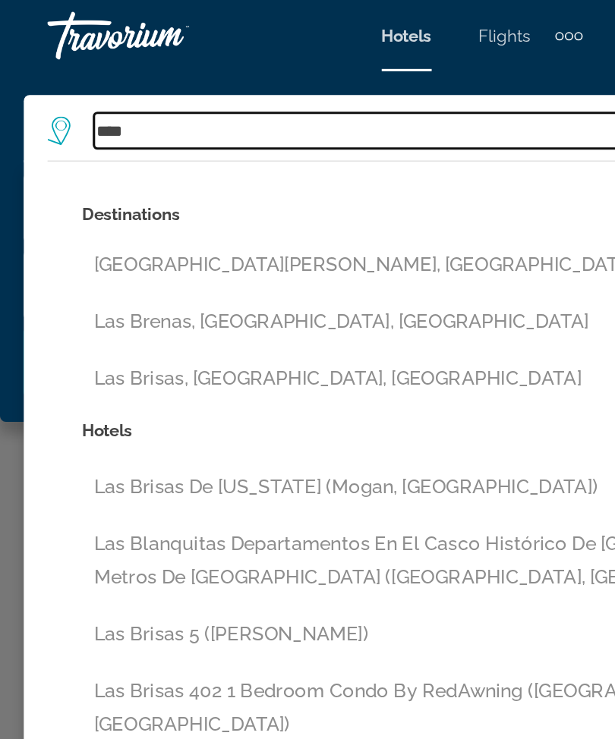
type input "**********"
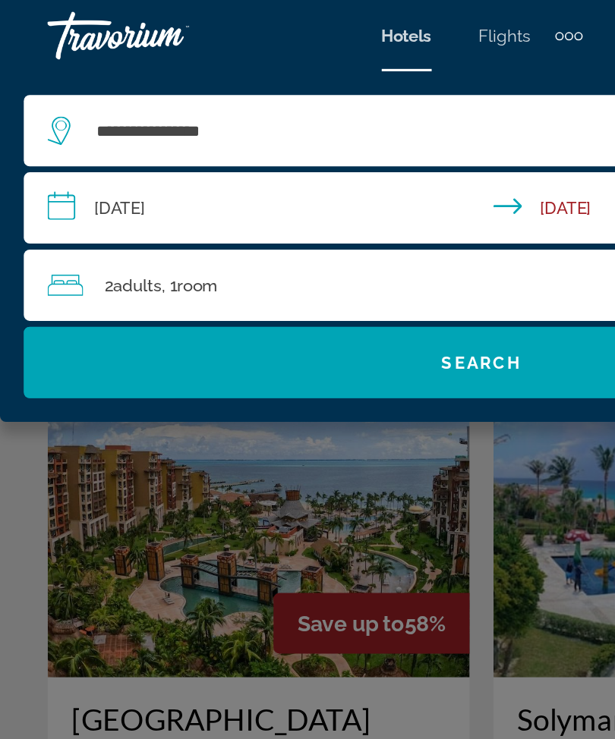
click at [301, 225] on span "Search" at bounding box center [308, 231] width 52 height 12
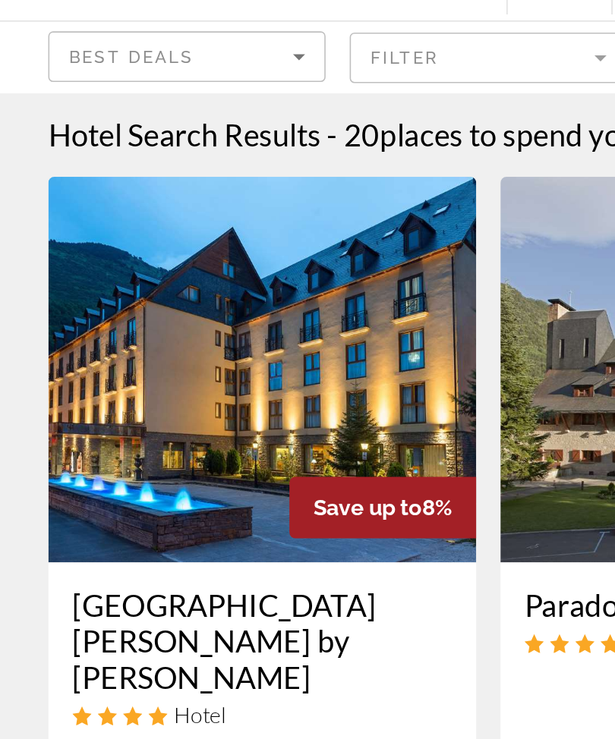
click at [206, 244] on img "Main content" at bounding box center [164, 311] width 269 height 243
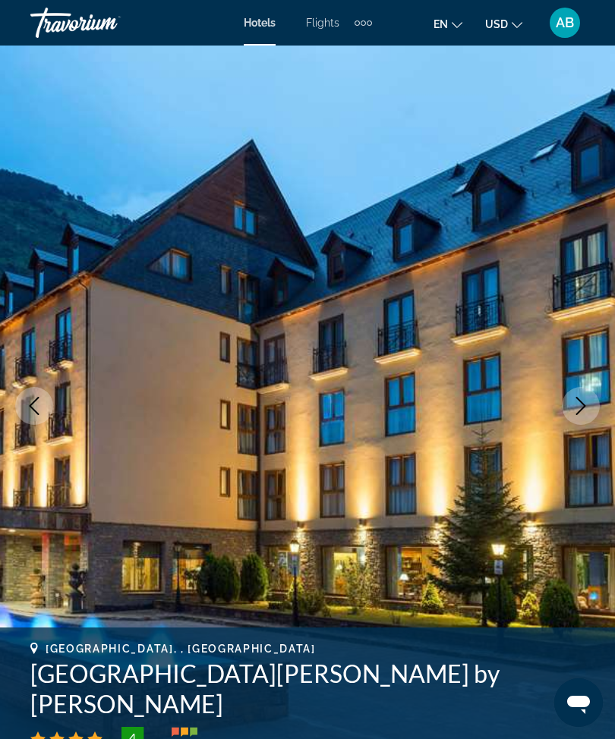
click at [609, 411] on img "Main content" at bounding box center [307, 406] width 615 height 721
click at [577, 417] on button "Next image" at bounding box center [581, 406] width 38 height 38
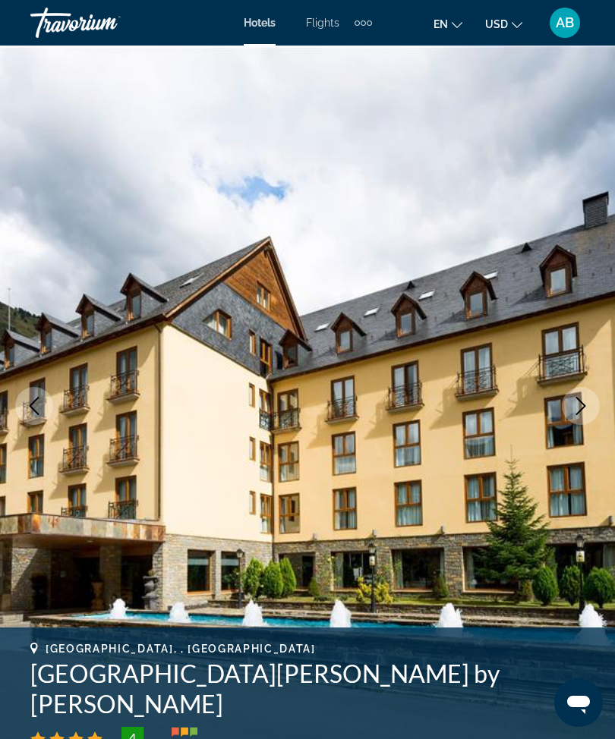
click at [585, 405] on icon "Next image" at bounding box center [580, 406] width 18 height 18
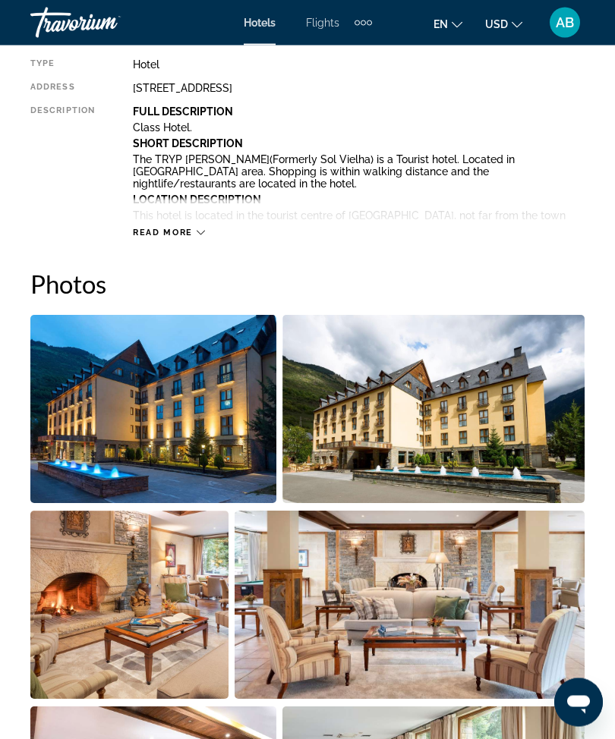
scroll to position [820, 0]
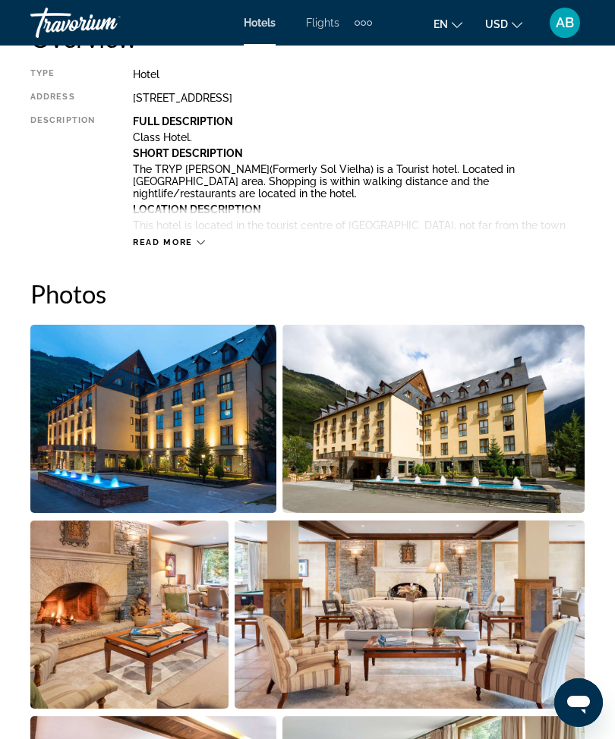
click at [204, 441] on img "Open full-screen image slider" at bounding box center [153, 419] width 246 height 188
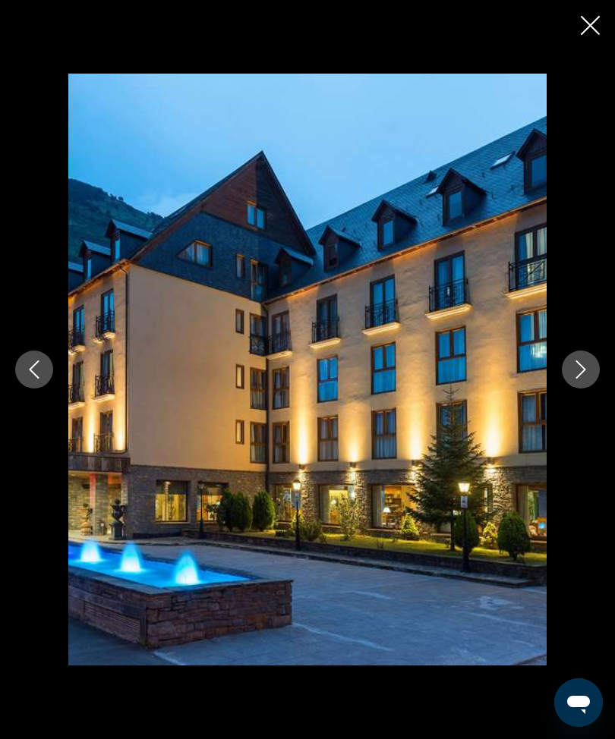
click at [572, 389] on button "Next image" at bounding box center [581, 370] width 38 height 38
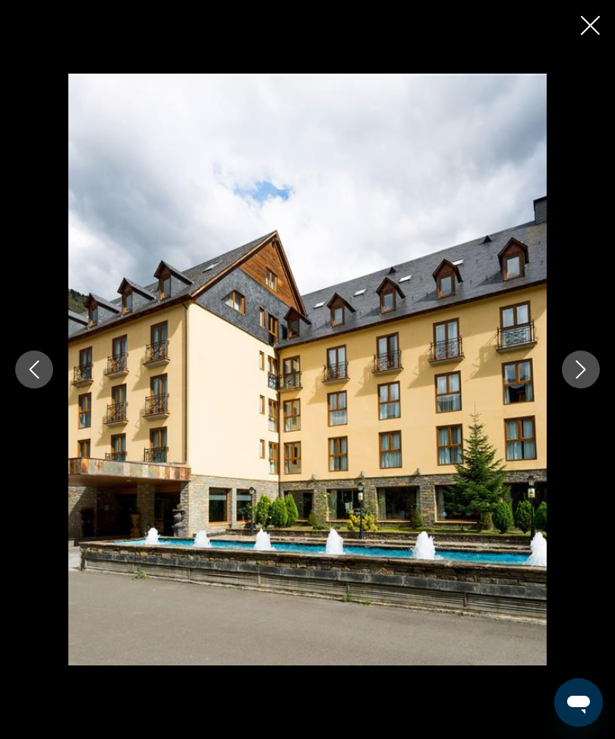
click at [573, 389] on button "Next image" at bounding box center [581, 370] width 38 height 38
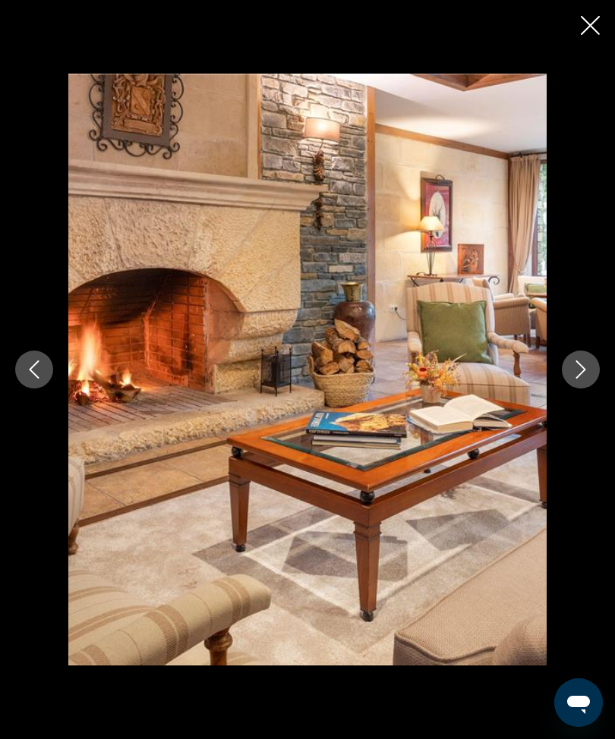
click at [575, 379] on icon "Next image" at bounding box center [580, 369] width 18 height 18
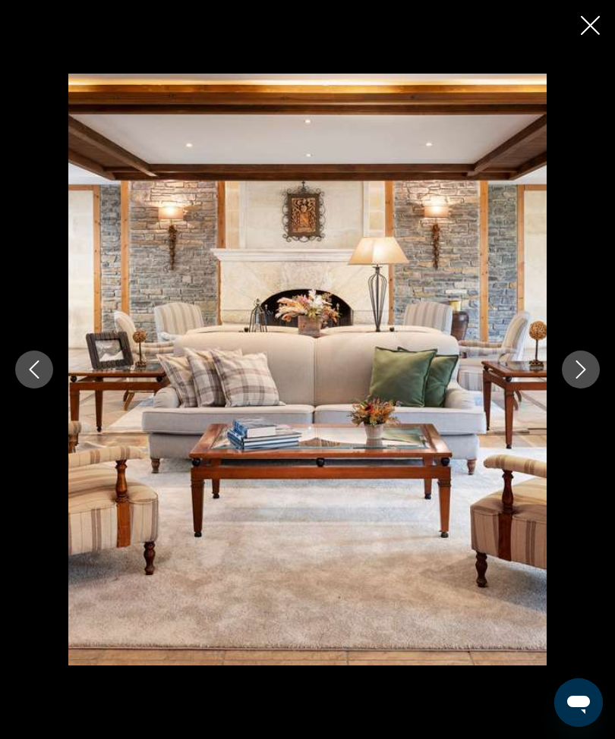
click at [584, 379] on icon "Next image" at bounding box center [581, 369] width 10 height 18
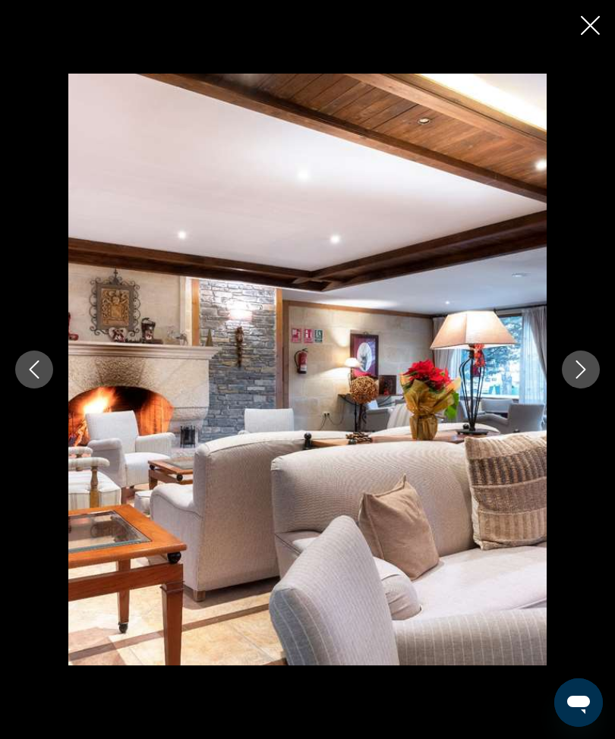
click at [575, 379] on icon "Next image" at bounding box center [580, 369] width 18 height 18
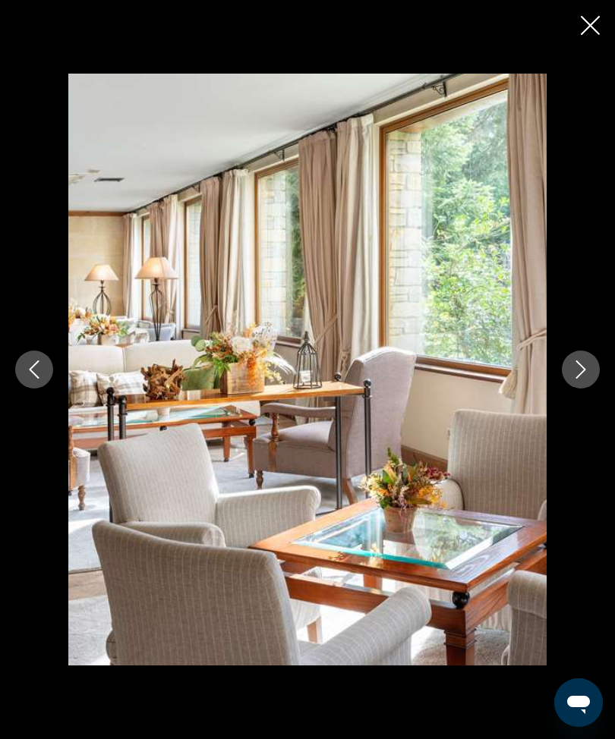
click at [579, 379] on icon "Next image" at bounding box center [580, 369] width 18 height 18
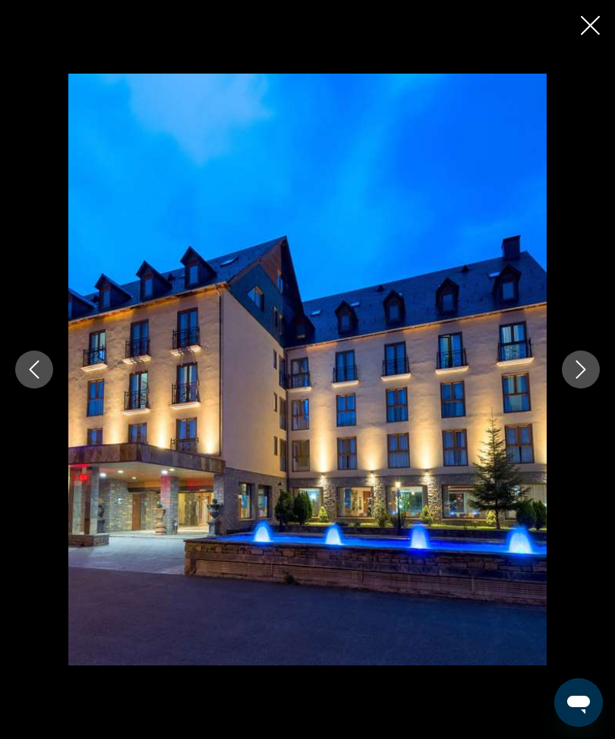
click at [587, 26] on icon "Close slideshow" at bounding box center [590, 25] width 19 height 19
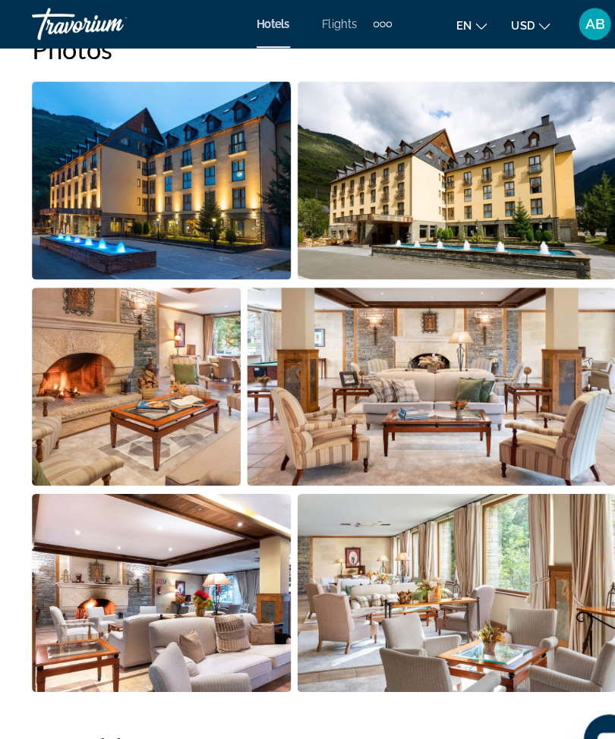
scroll to position [1016, 0]
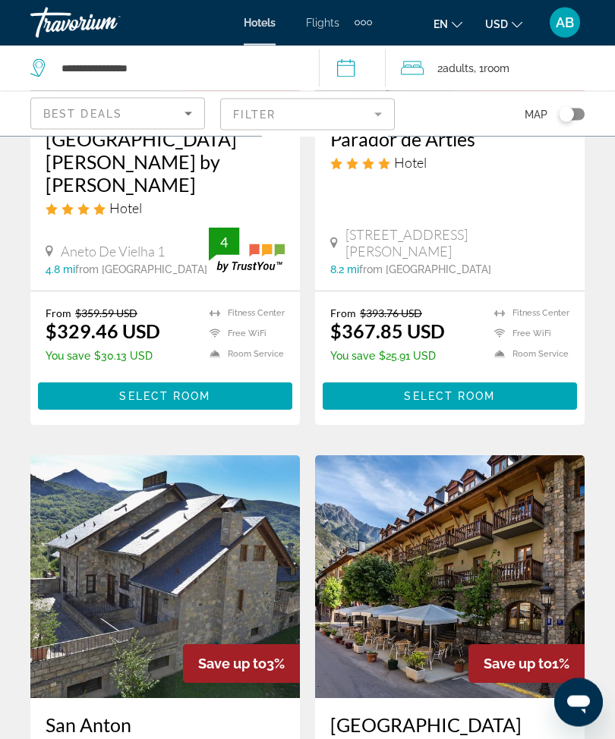
scroll to position [264, 0]
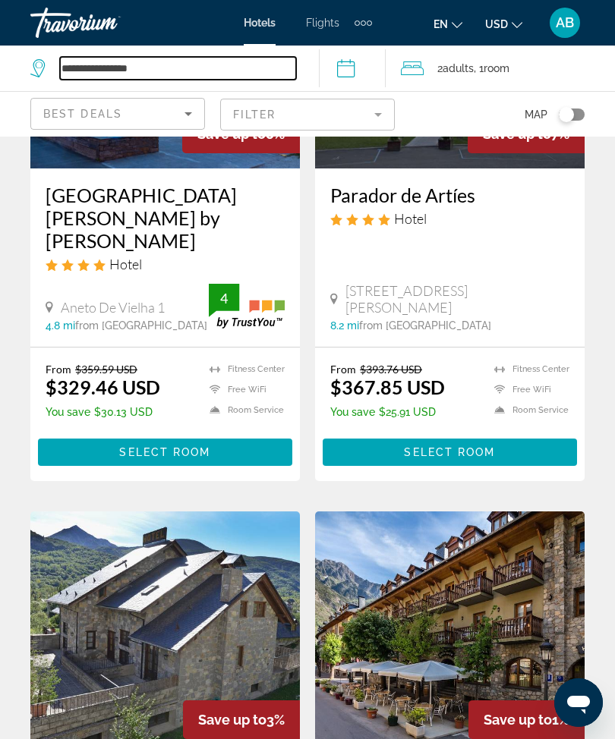
click at [171, 65] on input "**********" at bounding box center [178, 68] width 236 height 23
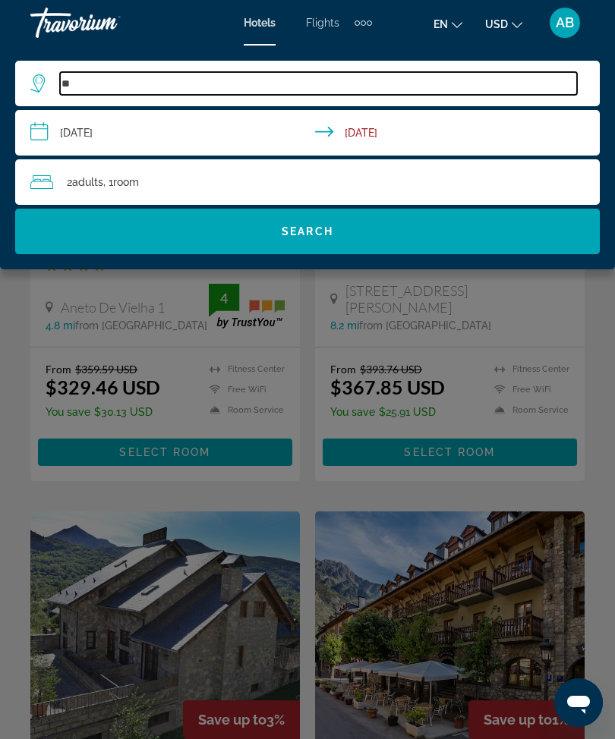
type input "*"
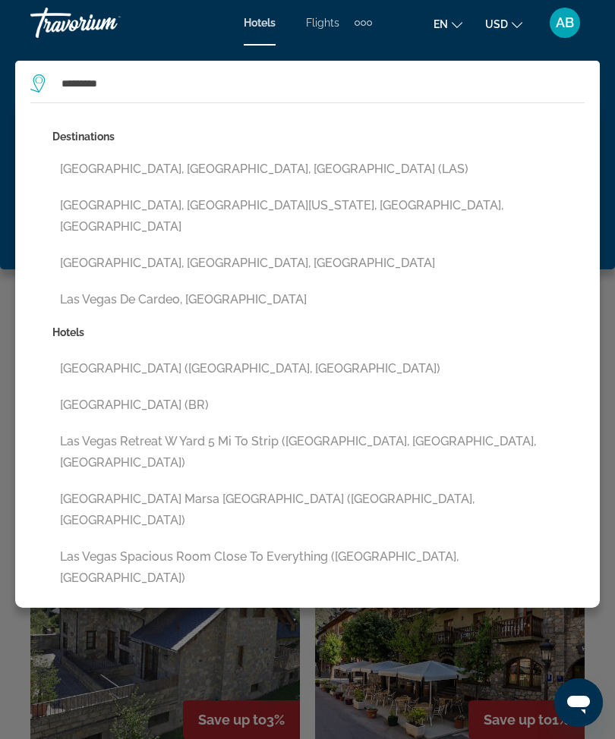
click at [215, 165] on button "[GEOGRAPHIC_DATA], [GEOGRAPHIC_DATA], [GEOGRAPHIC_DATA] (LAS)" at bounding box center [318, 169] width 532 height 29
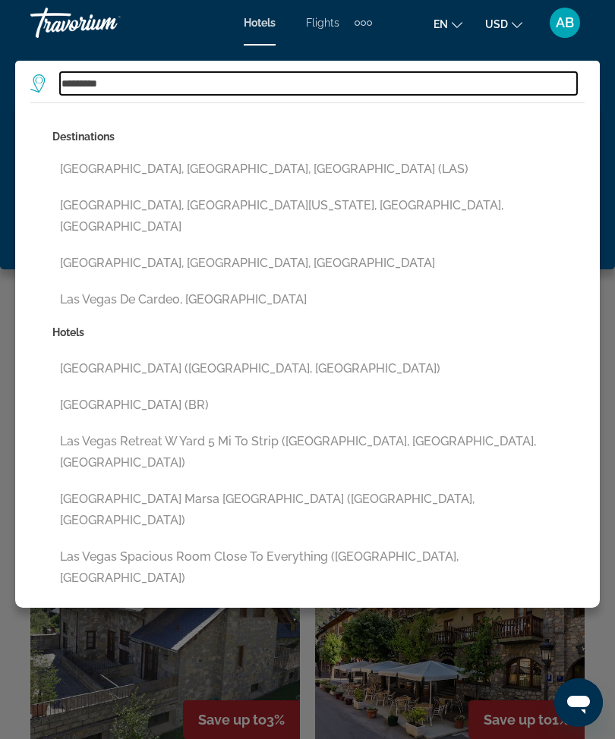
type input "**********"
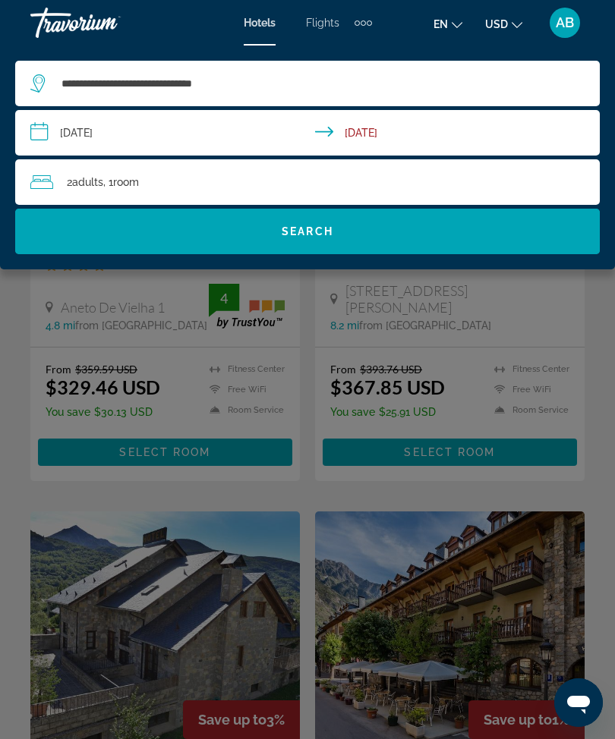
click at [37, 133] on input "**********" at bounding box center [310, 135] width 590 height 50
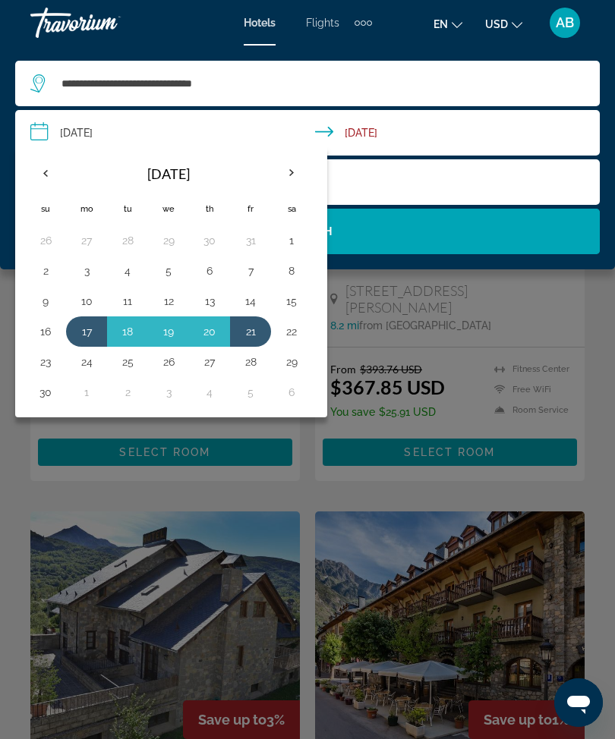
click at [289, 174] on th "Next month" at bounding box center [291, 172] width 41 height 33
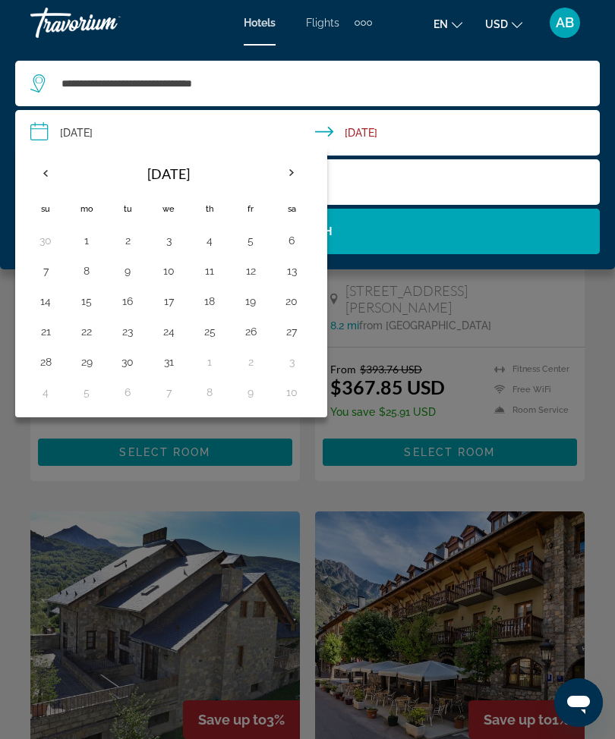
click at [127, 335] on button "23" at bounding box center [127, 331] width 24 height 21
click at [293, 338] on button "27" at bounding box center [291, 331] width 24 height 21
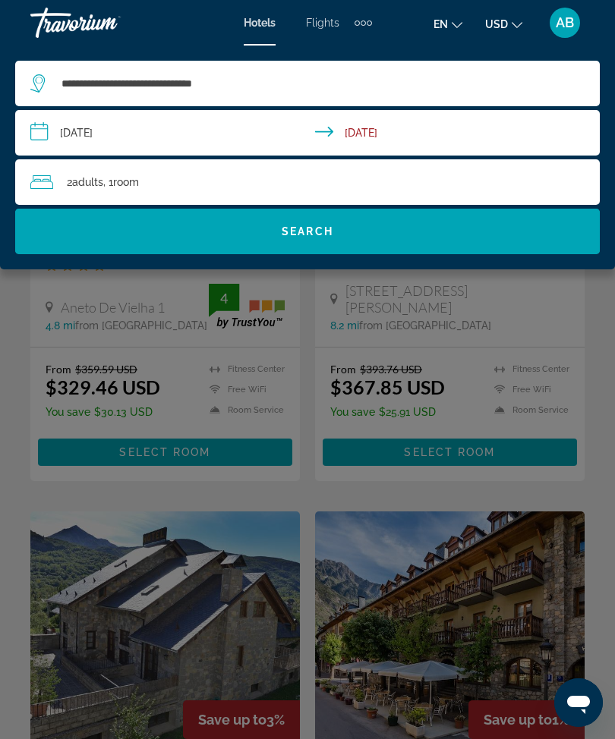
click at [36, 136] on input "**********" at bounding box center [310, 135] width 590 height 50
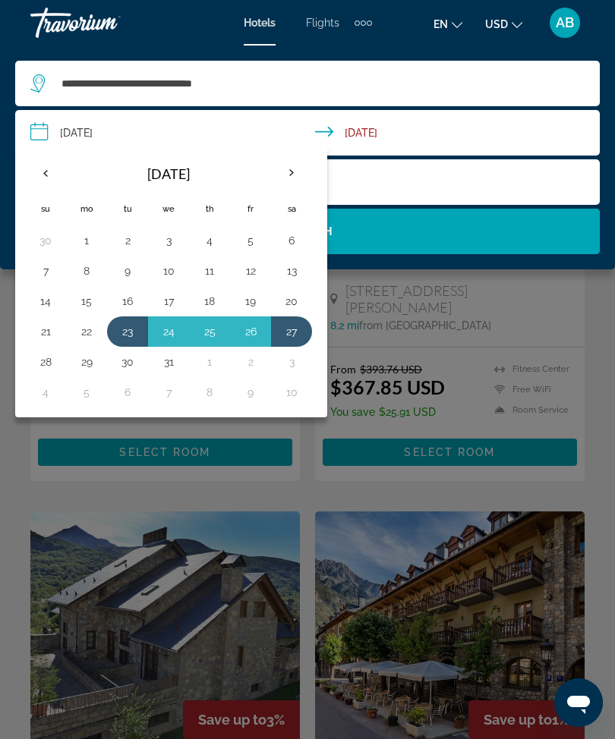
click at [172, 338] on button "24" at bounding box center [168, 331] width 24 height 21
click at [47, 367] on button "28" at bounding box center [45, 361] width 24 height 21
type input "**********"
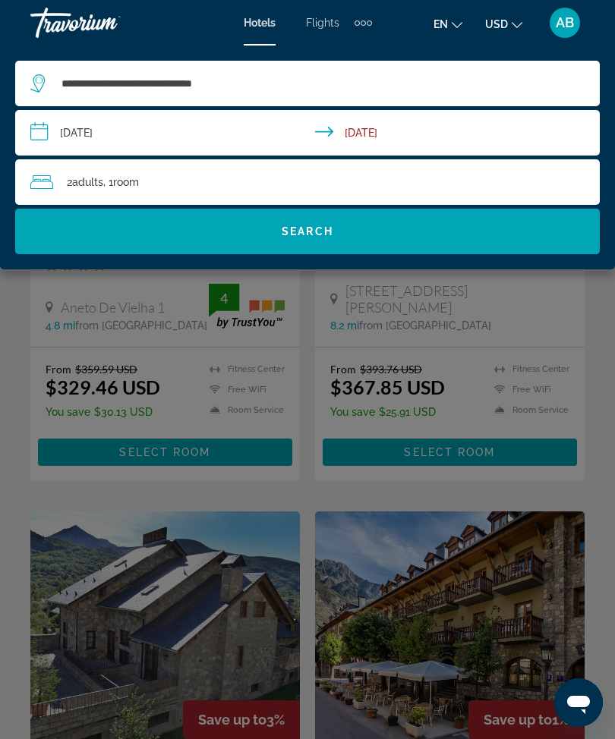
click at [354, 238] on span "Search widget" at bounding box center [307, 231] width 584 height 36
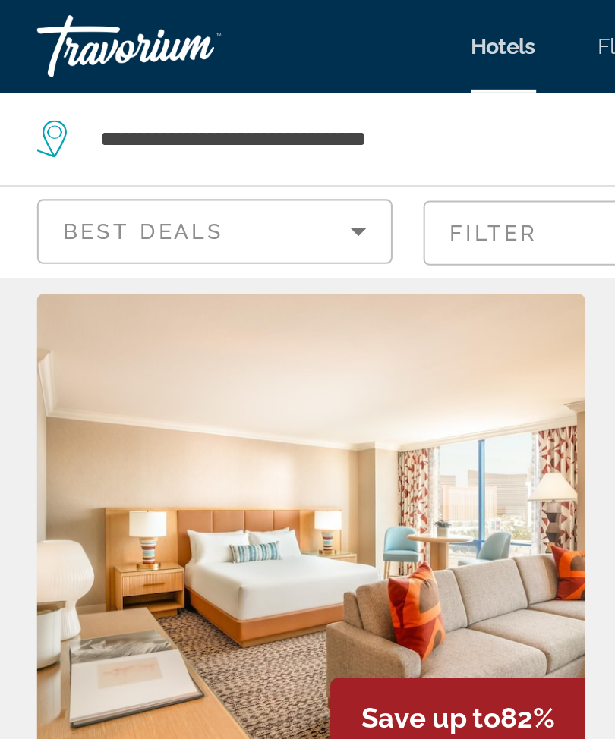
scroll to position [17, 0]
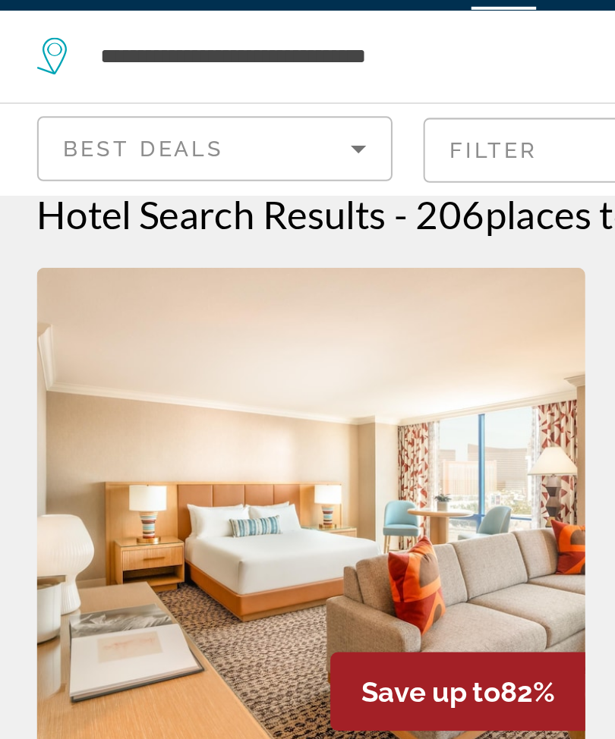
click at [170, 245] on img "Main content" at bounding box center [164, 293] width 269 height 243
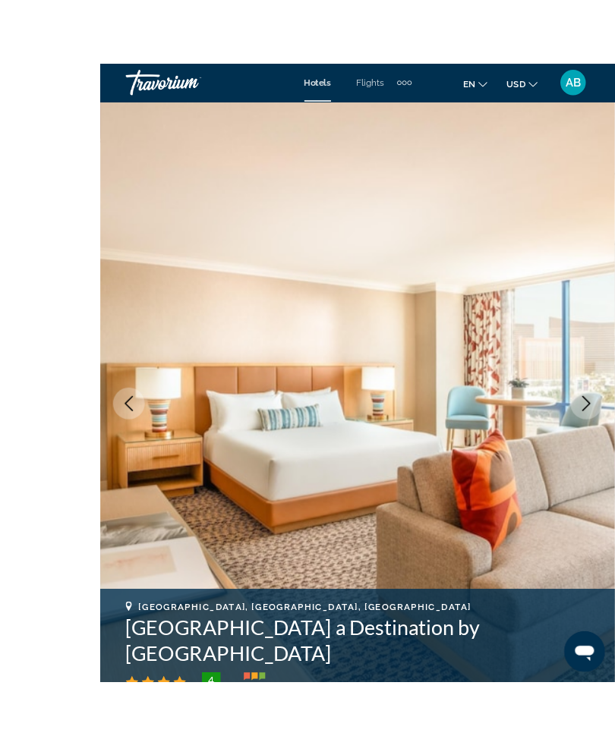
scroll to position [27, 0]
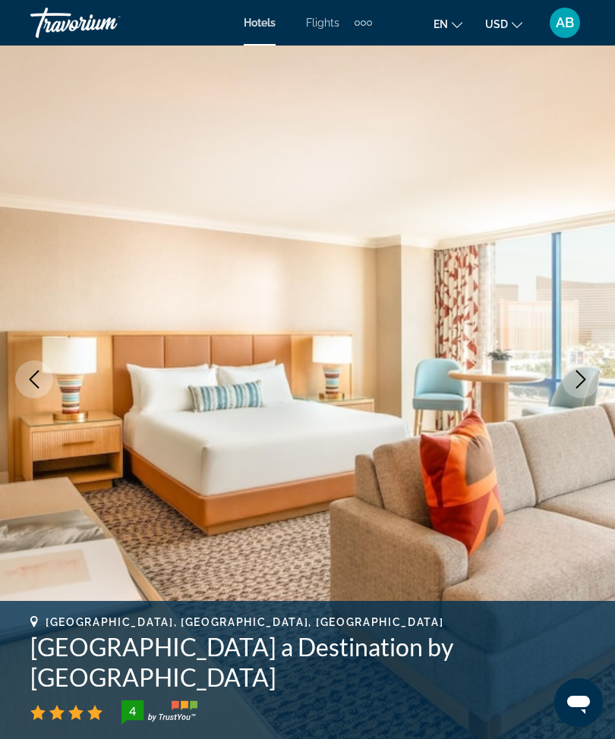
click at [579, 367] on button "Next image" at bounding box center [581, 379] width 38 height 38
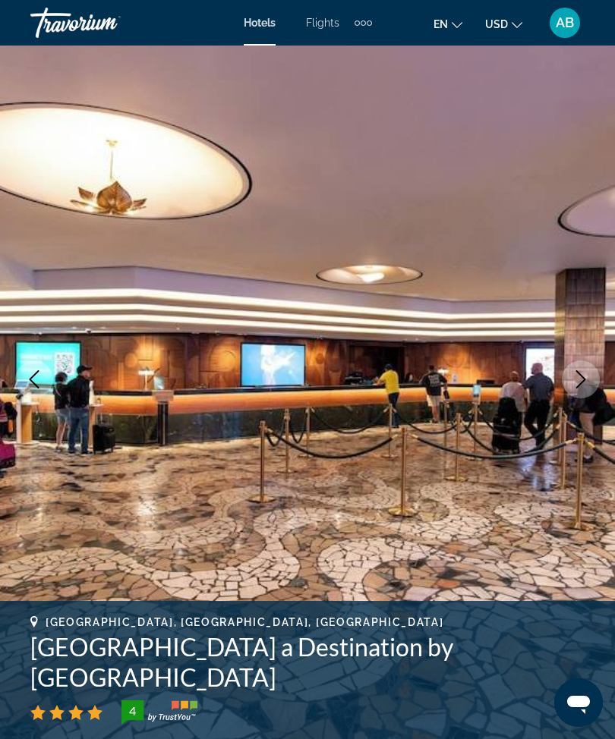
click at [588, 389] on button "Next image" at bounding box center [581, 379] width 38 height 38
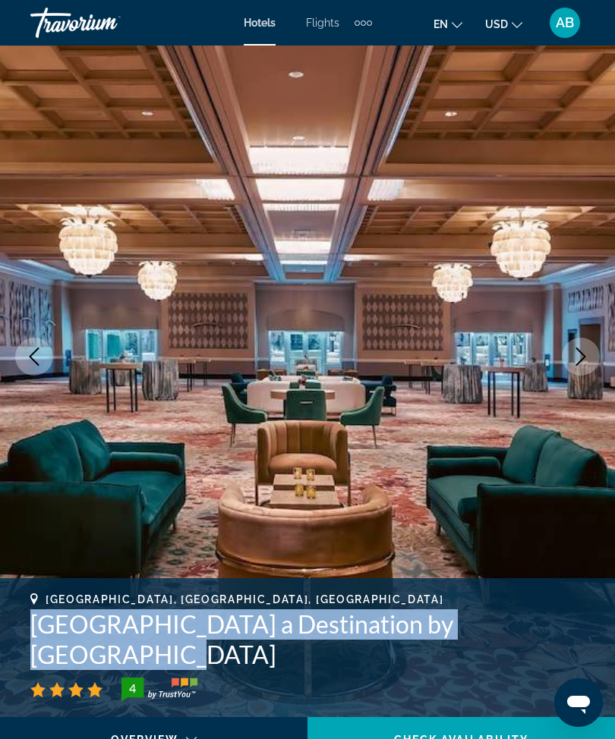
scroll to position [0, 0]
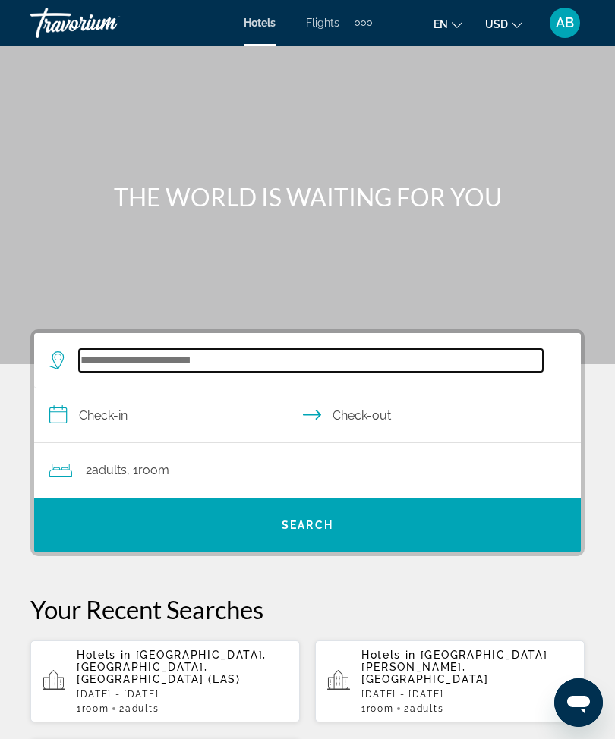
click at [210, 369] on input "Search widget" at bounding box center [311, 360] width 464 height 23
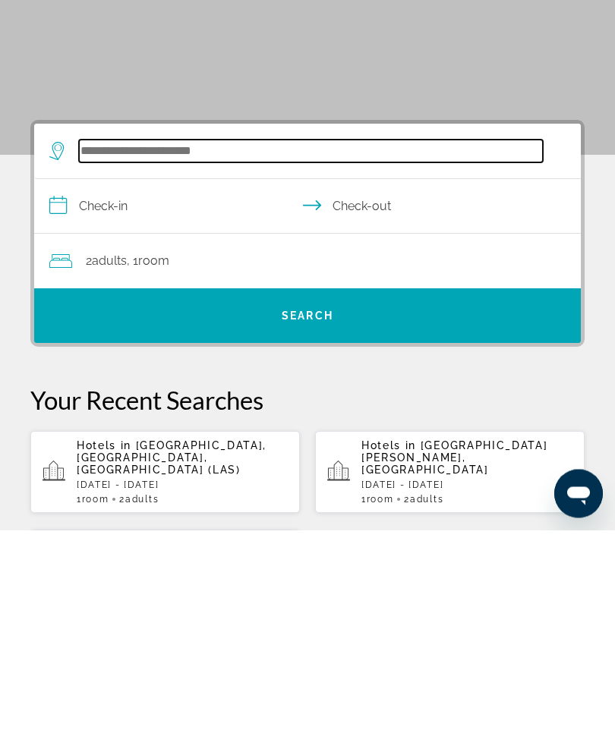
scroll to position [36, 0]
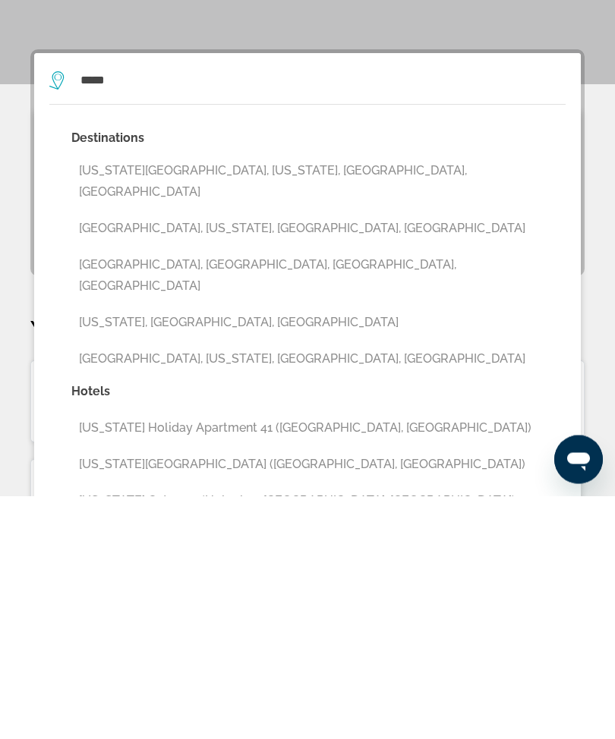
click at [175, 552] on button "Hawaii, HI, United States" at bounding box center [318, 566] width 494 height 29
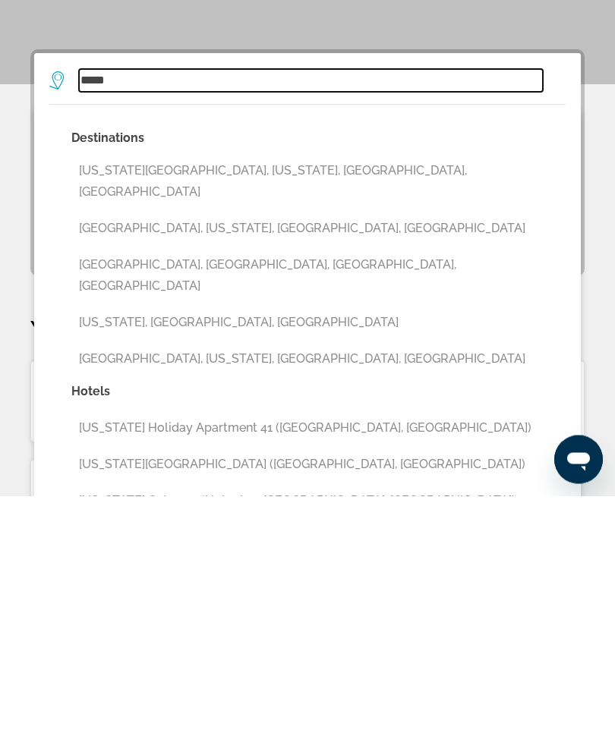
type input "**********"
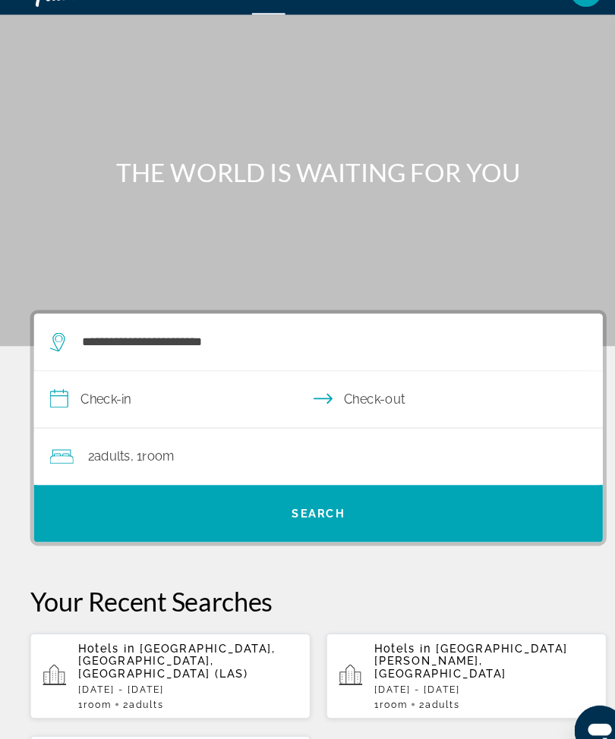
click at [65, 398] on input "**********" at bounding box center [310, 386] width 552 height 58
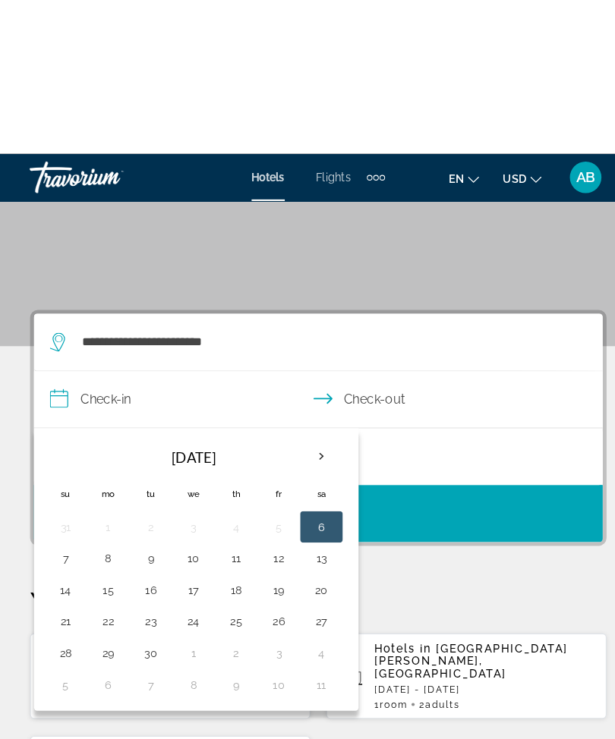
scroll to position [280, 0]
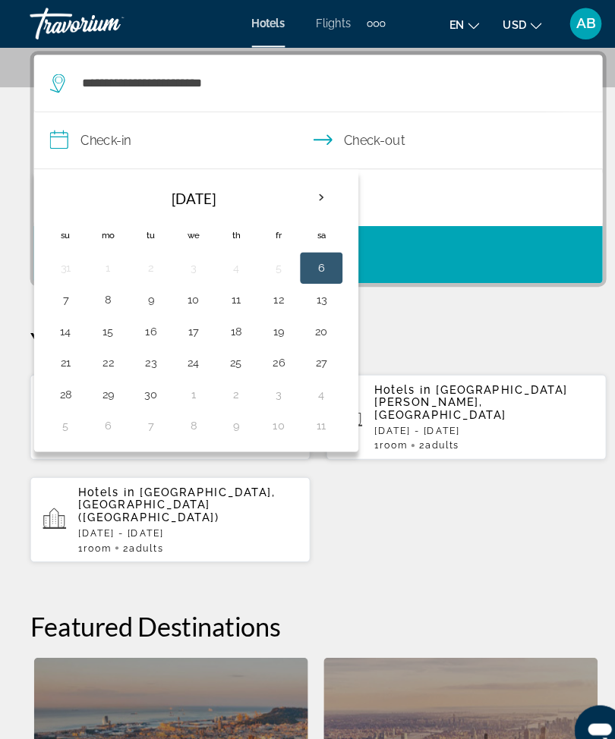
click at [310, 191] on th "Next month" at bounding box center [310, 190] width 41 height 33
click at [313, 201] on th "Next month" at bounding box center [310, 190] width 41 height 33
click at [108, 328] on button "10" at bounding box center [105, 318] width 24 height 21
click at [262, 323] on button "14" at bounding box center [269, 318] width 24 height 21
type input "**********"
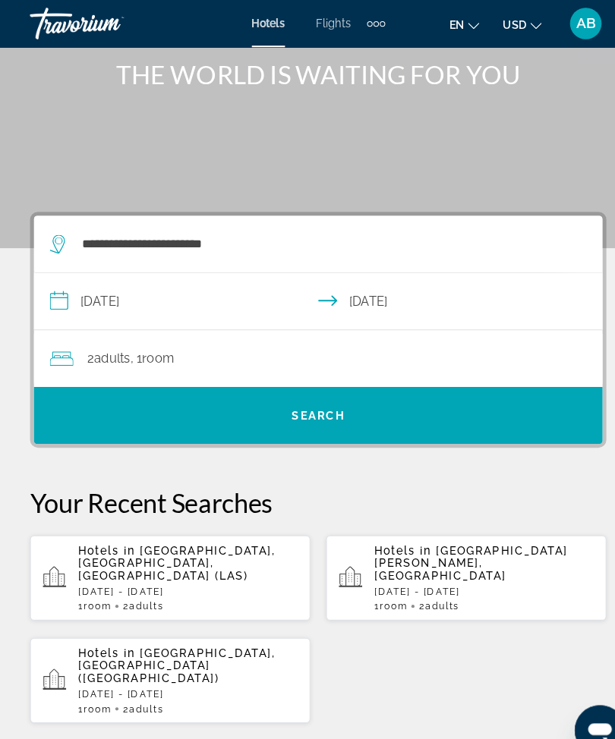
scroll to position [124, 0]
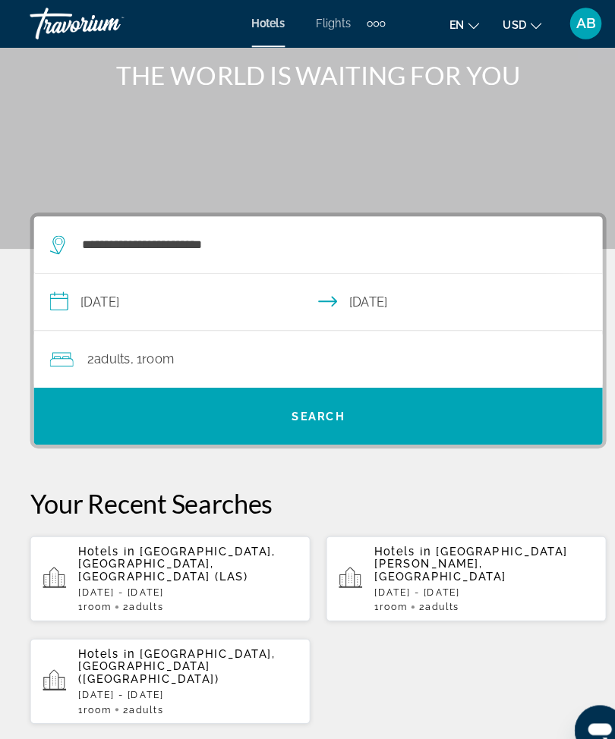
click at [398, 353] on div "2 Adult Adults , 1 Room rooms" at bounding box center [314, 345] width 531 height 21
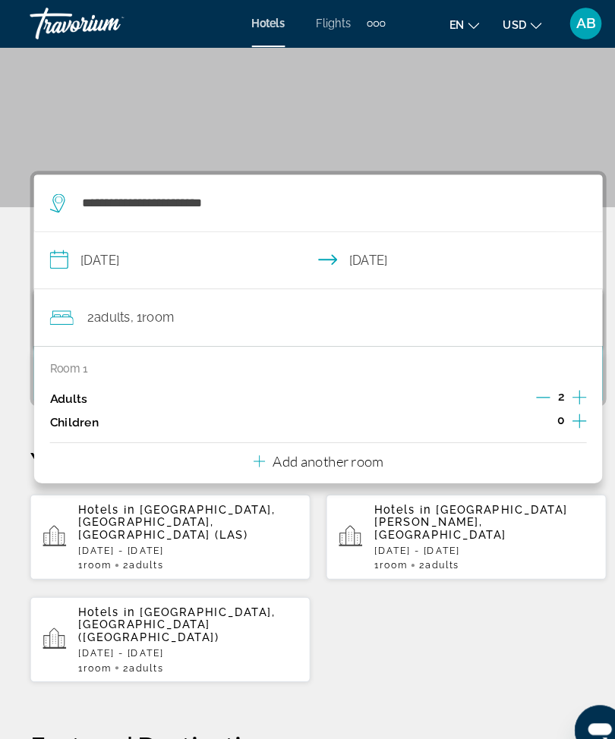
click at [342, 441] on p "Add another room" at bounding box center [317, 444] width 106 height 17
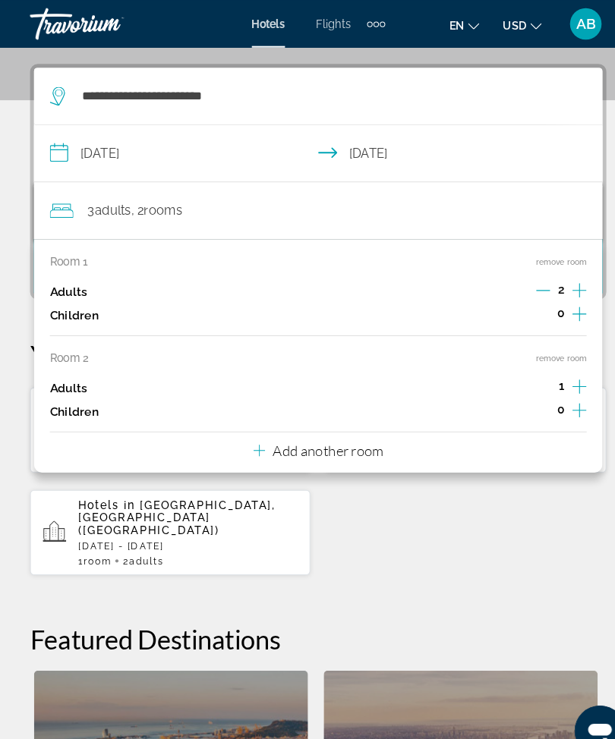
scroll to position [280, 0]
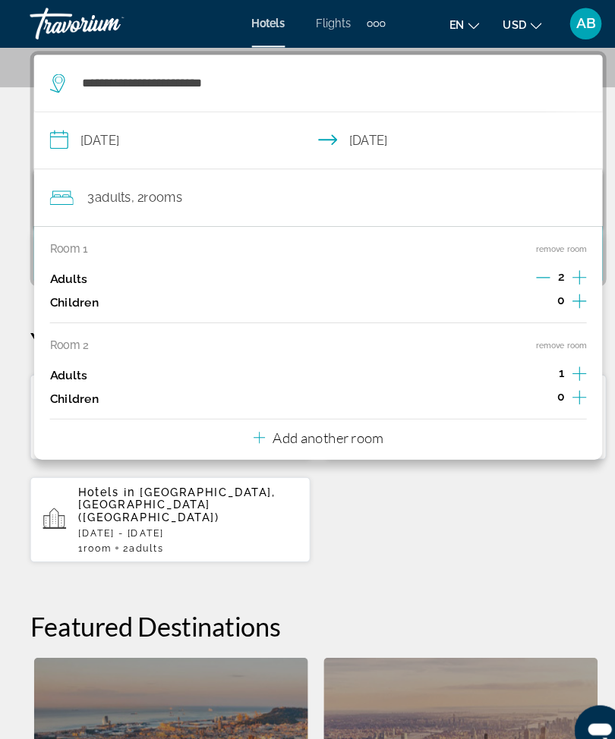
click at [552, 332] on button "remove room" at bounding box center [541, 333] width 49 height 10
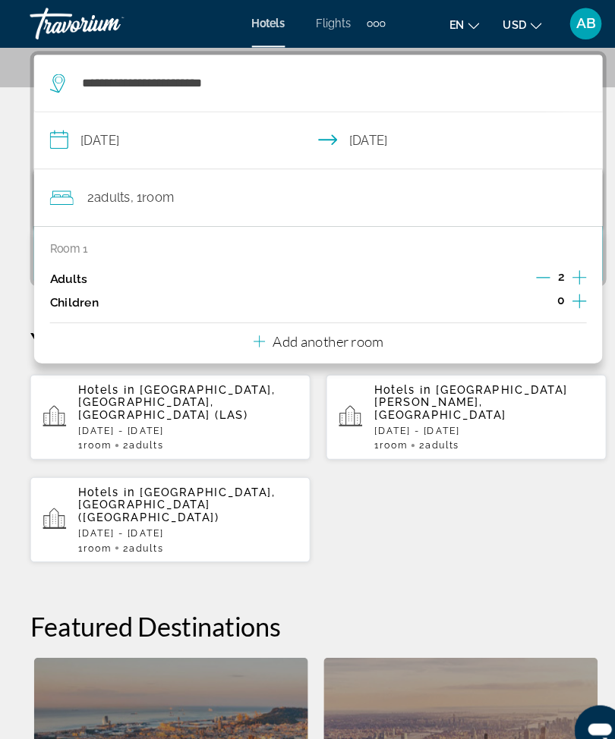
click at [15, 218] on div "**********" at bounding box center [307, 517] width 615 height 937
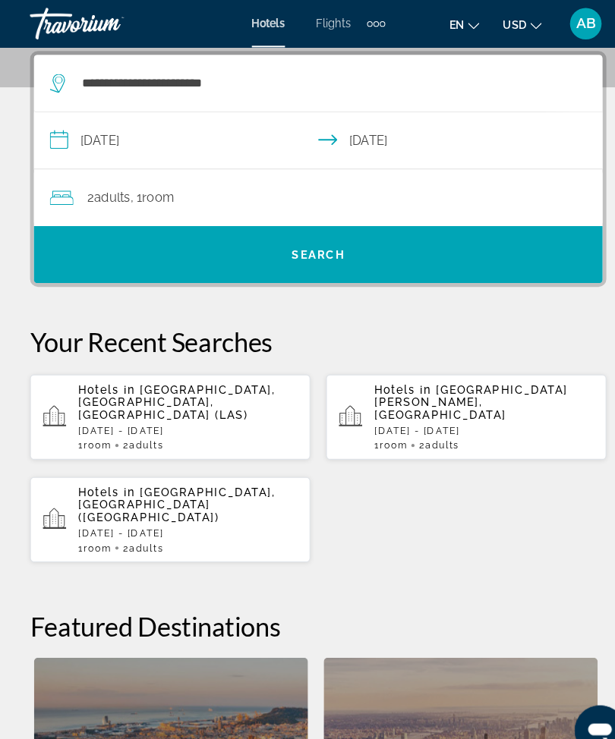
click at [329, 256] on span "Search widget" at bounding box center [307, 245] width 546 height 36
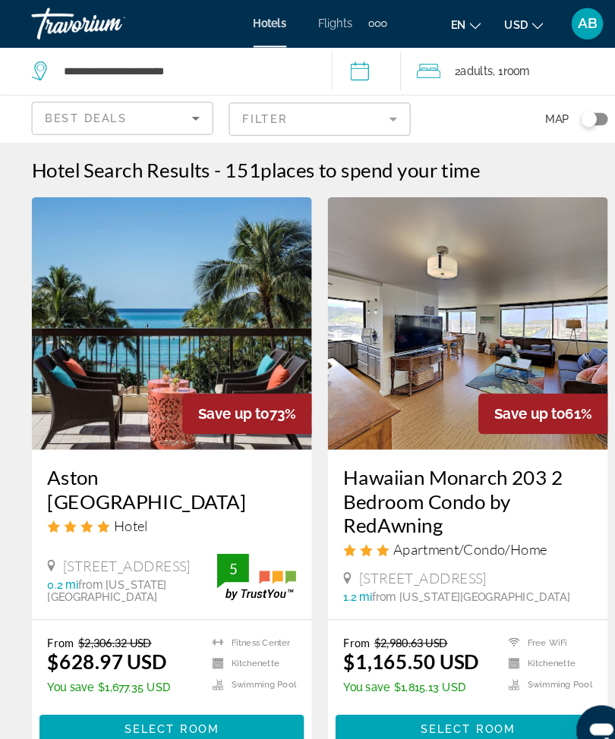
click at [464, 59] on span "2 Adult Adults" at bounding box center [455, 68] width 36 height 21
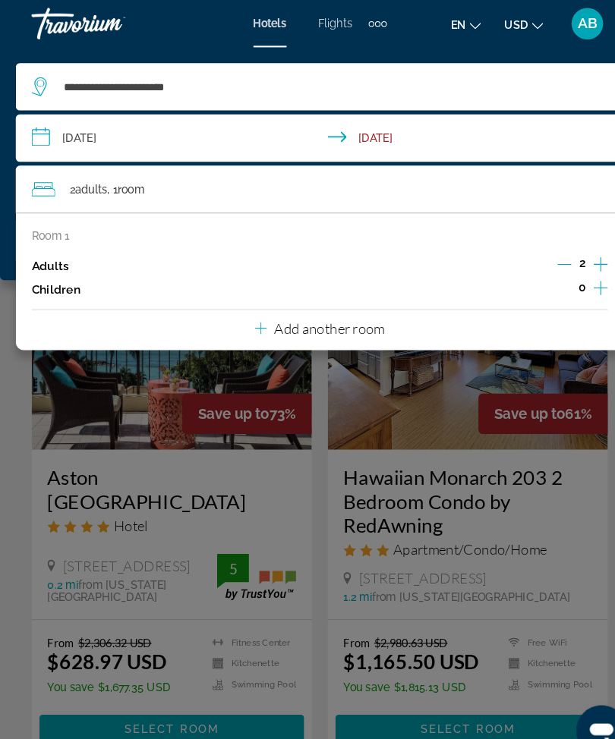
click at [45, 143] on input "**********" at bounding box center [310, 135] width 590 height 50
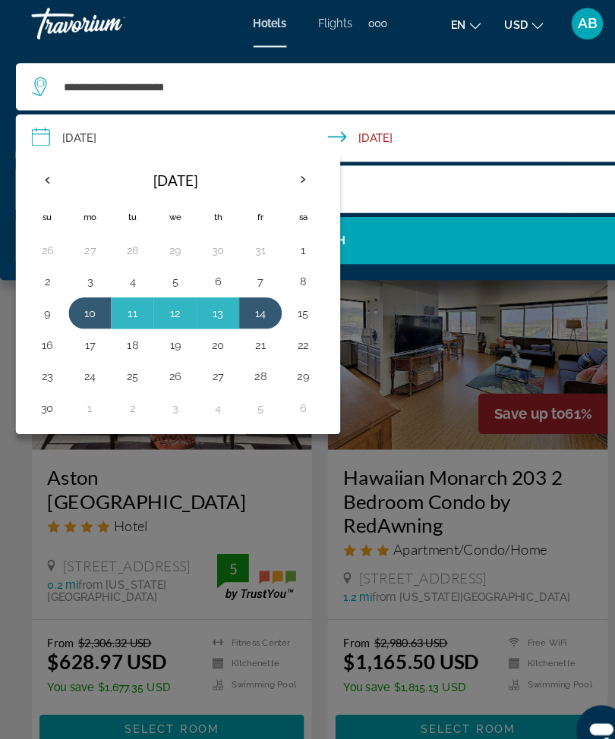
click at [50, 274] on button "2" at bounding box center [45, 270] width 24 height 21
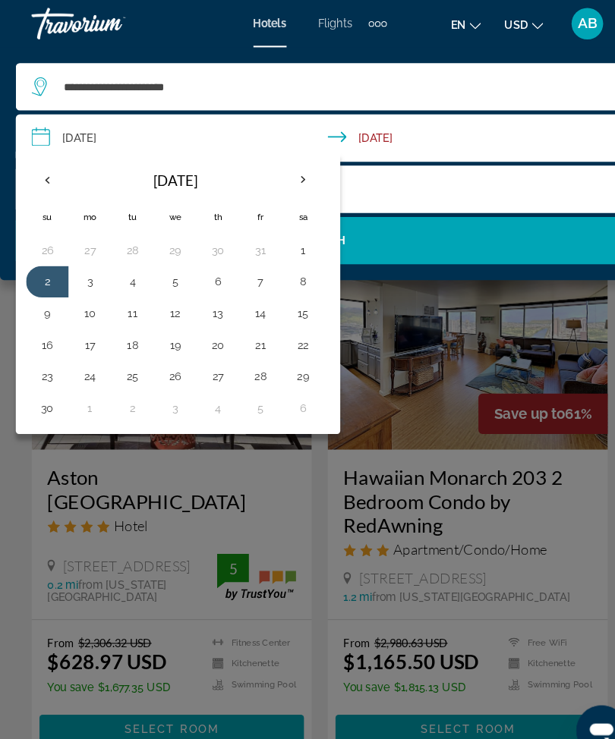
click at [256, 278] on button "7" at bounding box center [250, 270] width 24 height 21
type input "**********"
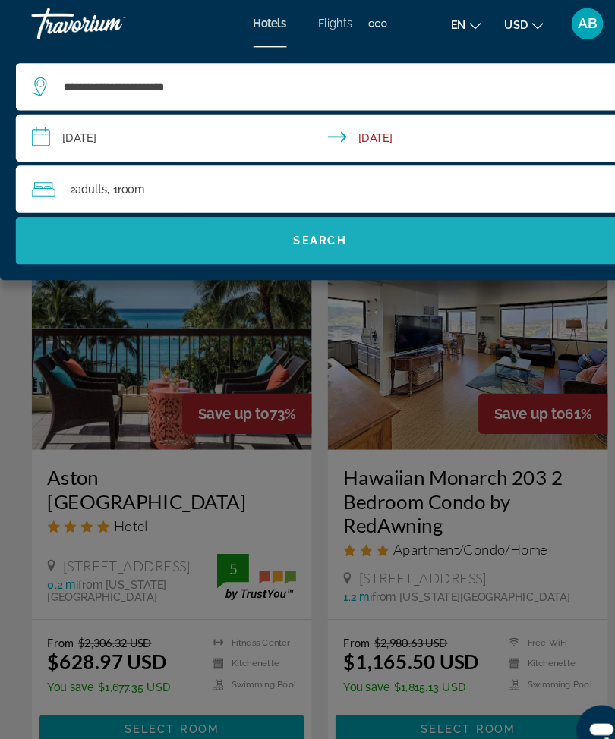
click at [357, 244] on span "Search widget" at bounding box center [307, 231] width 584 height 36
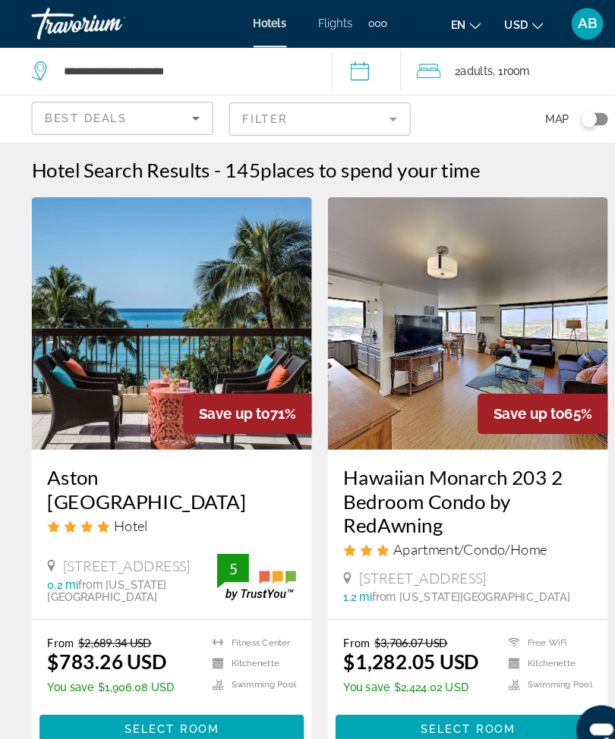
click at [484, 61] on span ", 1 Room rooms" at bounding box center [492, 68] width 36 height 21
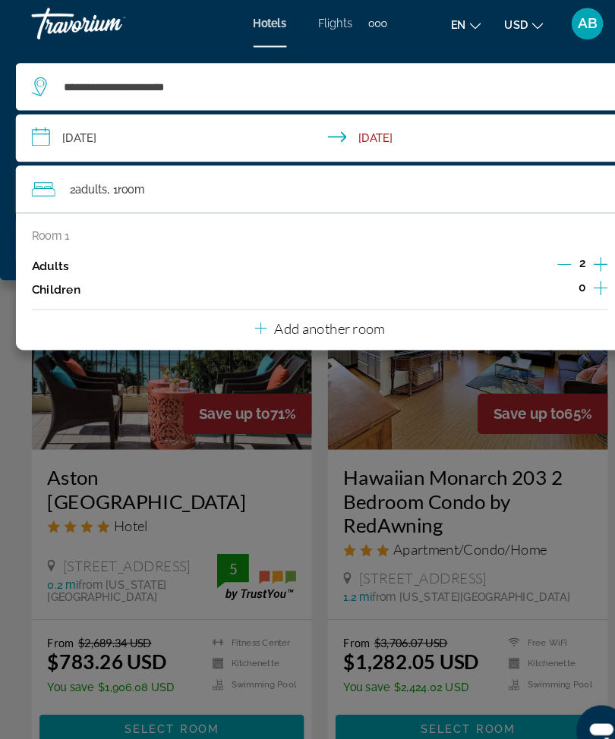
click at [542, 254] on icon "Decrement adults" at bounding box center [543, 254] width 14 height 14
click at [582, 275] on icon "Increment children" at bounding box center [578, 277] width 14 height 14
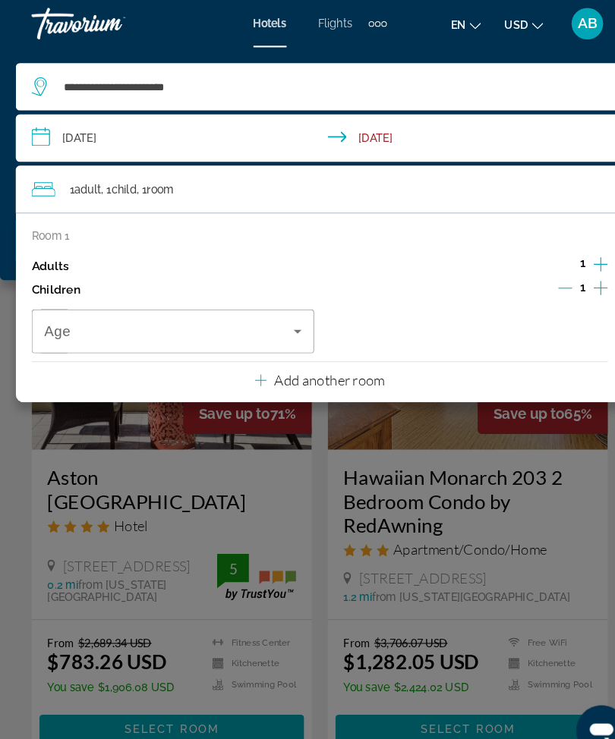
click at [579, 272] on icon "Increment children" at bounding box center [578, 277] width 14 height 18
click at [584, 247] on icon "Increment adults" at bounding box center [578, 254] width 14 height 18
click at [571, 257] on icon "Increment adults" at bounding box center [578, 254] width 14 height 18
click at [544, 278] on icon "Decrement children" at bounding box center [543, 277] width 14 height 14
click at [542, 275] on icon "Decrement children" at bounding box center [544, 277] width 14 height 14
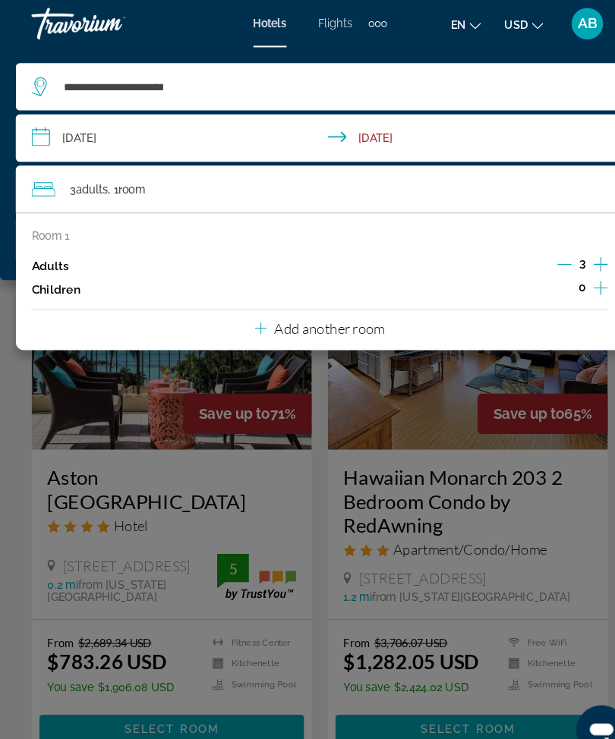
click at [1, 181] on div "**********" at bounding box center [307, 158] width 615 height 224
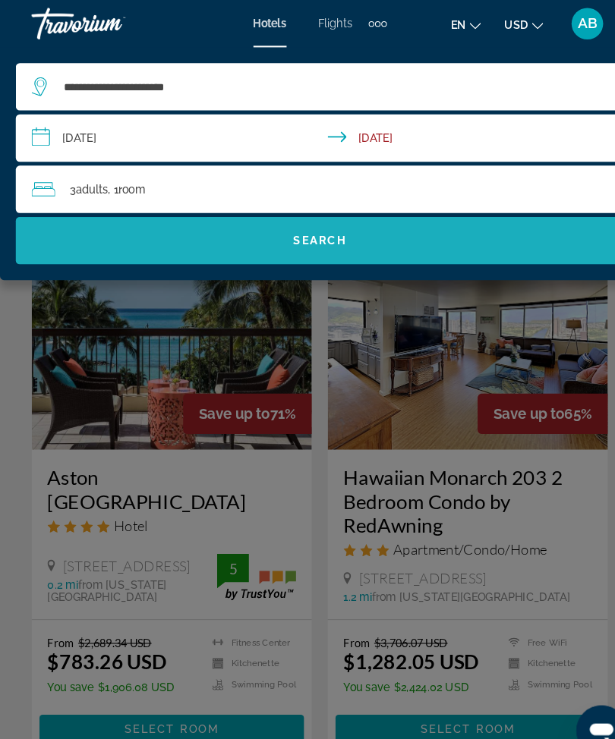
click at [310, 248] on span "Search widget" at bounding box center [307, 231] width 584 height 36
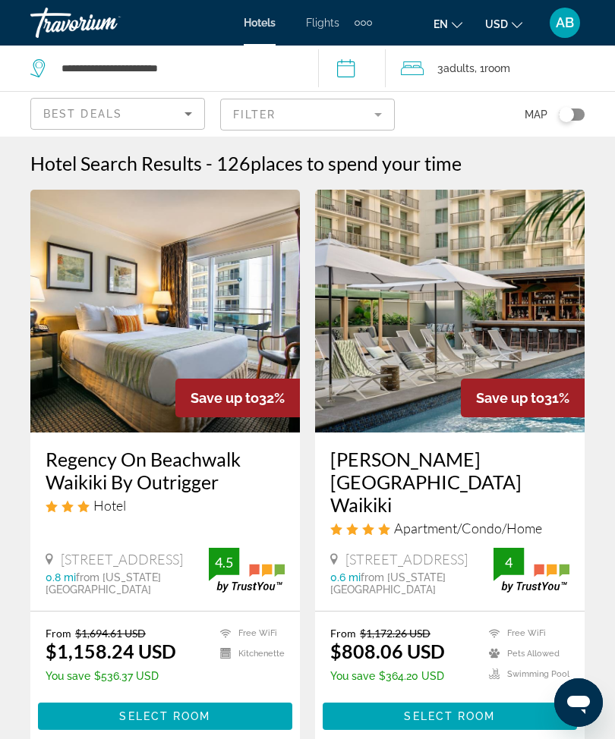
click at [382, 127] on mat-form-field "Filter" at bounding box center [307, 115] width 175 height 32
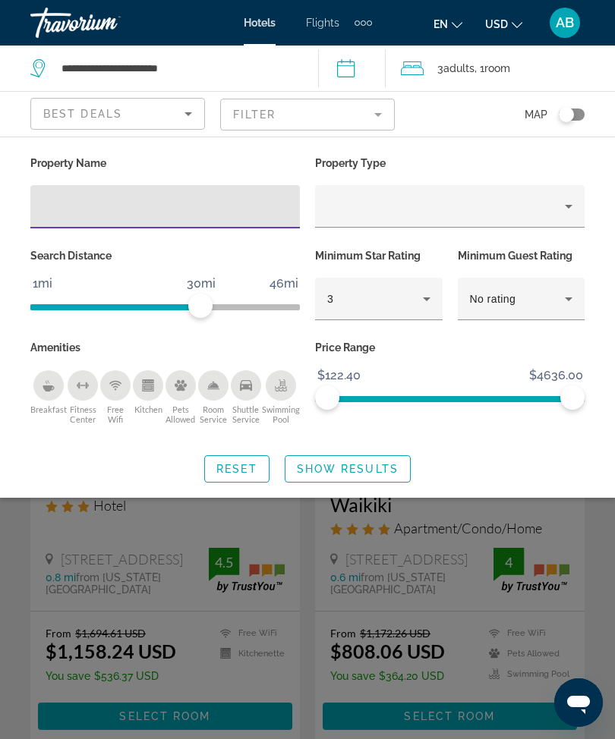
click at [199, 212] on input "Hotel Filters" at bounding box center [164, 207] width 245 height 18
type input "*"
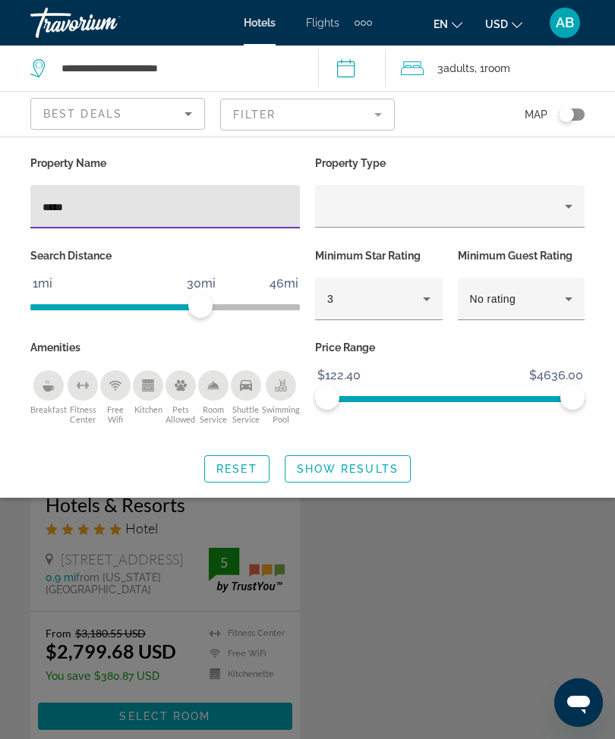
type input "*****"
click at [376, 475] on span "Show Results" at bounding box center [348, 469] width 102 height 12
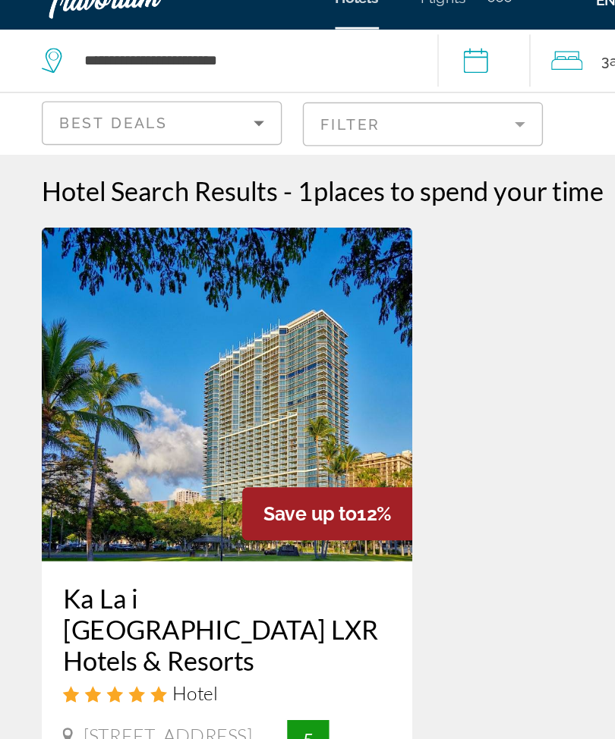
click at [209, 284] on img "Main content" at bounding box center [164, 311] width 269 height 243
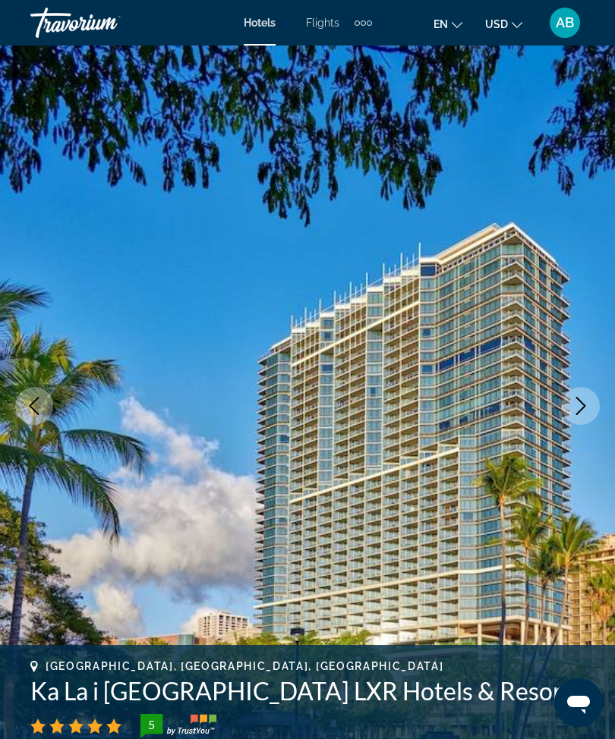
click at [579, 414] on icon "Next image" at bounding box center [580, 406] width 18 height 18
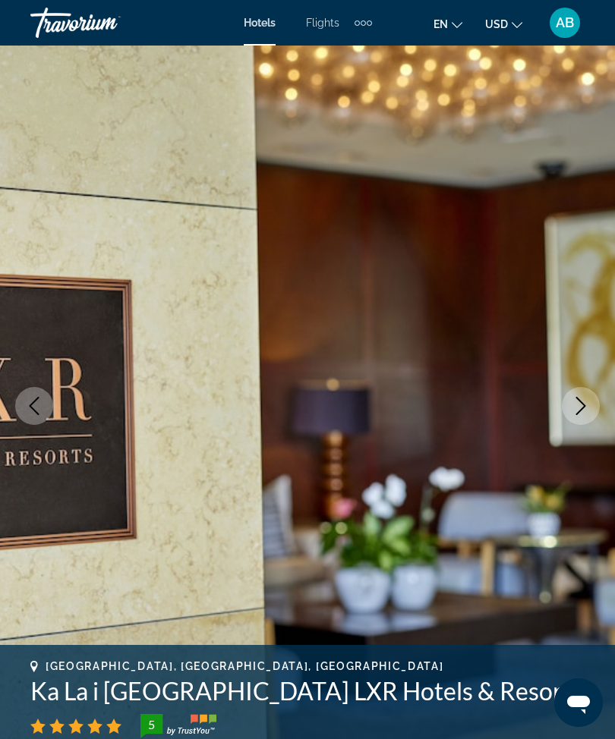
click at [589, 411] on icon "Next image" at bounding box center [580, 406] width 18 height 18
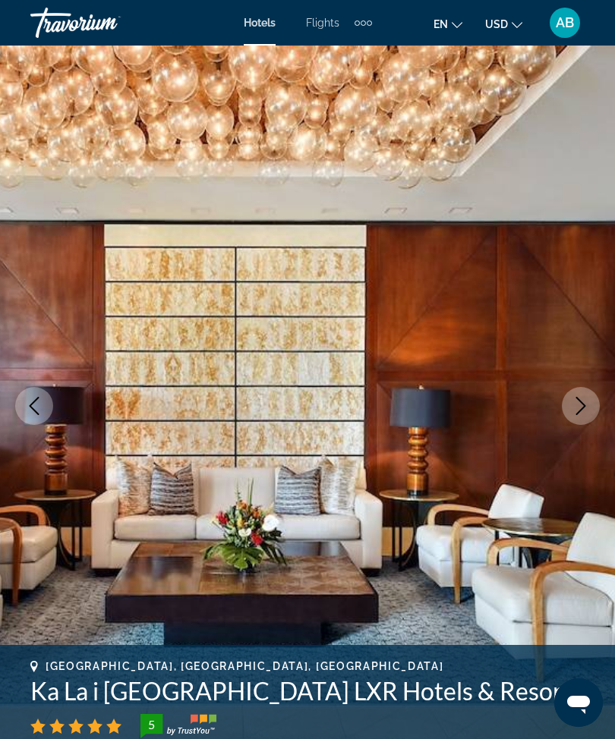
click at [585, 405] on icon "Next image" at bounding box center [580, 406] width 18 height 18
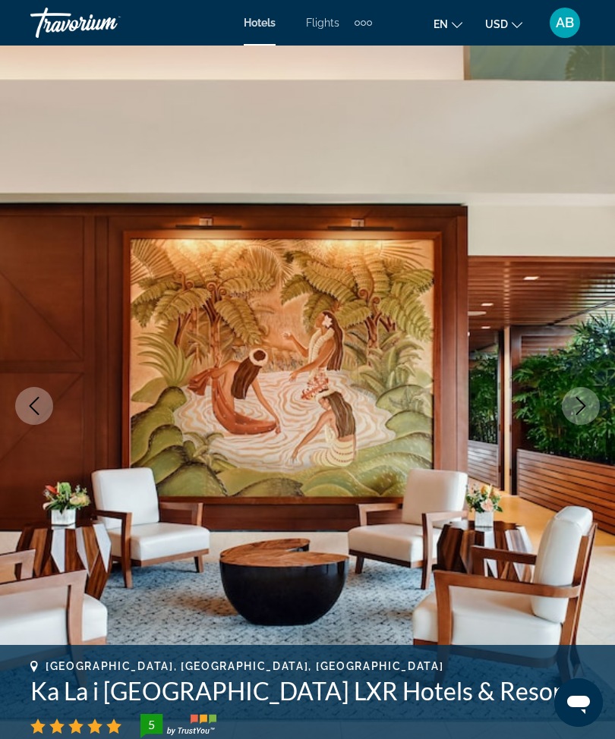
click at [576, 408] on icon "Next image" at bounding box center [580, 406] width 18 height 18
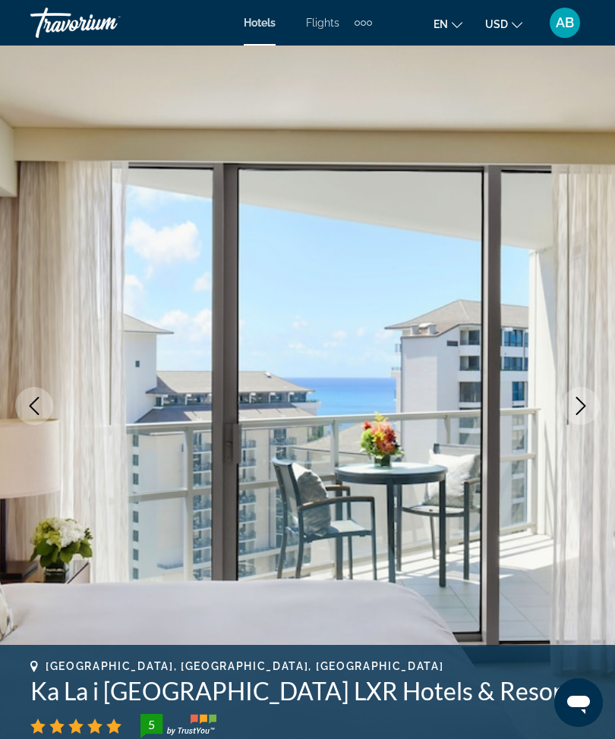
click at [585, 403] on icon "Next image" at bounding box center [580, 406] width 18 height 18
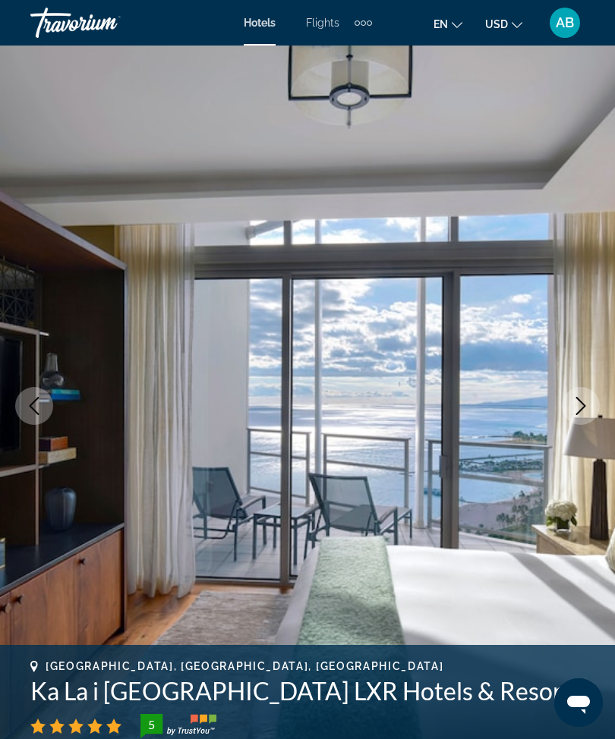
click at [579, 403] on icon "Next image" at bounding box center [580, 406] width 18 height 18
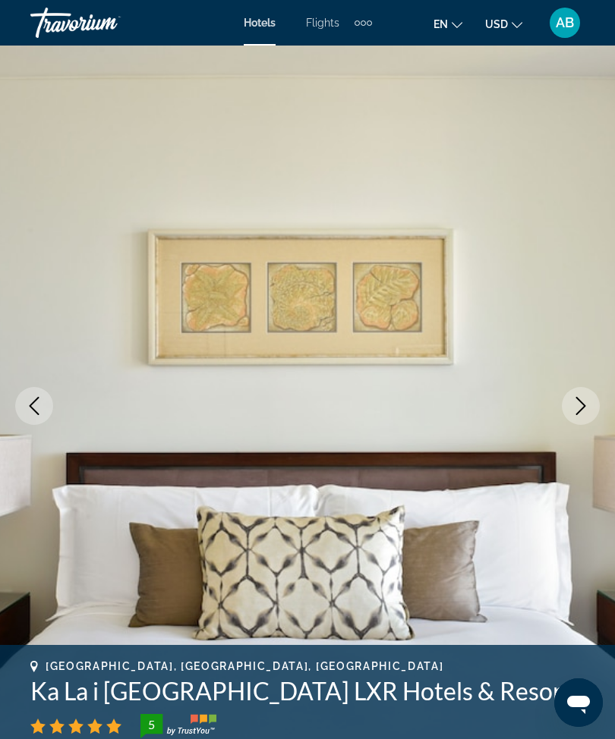
click at [579, 425] on img "Main content" at bounding box center [307, 406] width 615 height 721
click at [578, 406] on icon "Next image" at bounding box center [580, 406] width 18 height 18
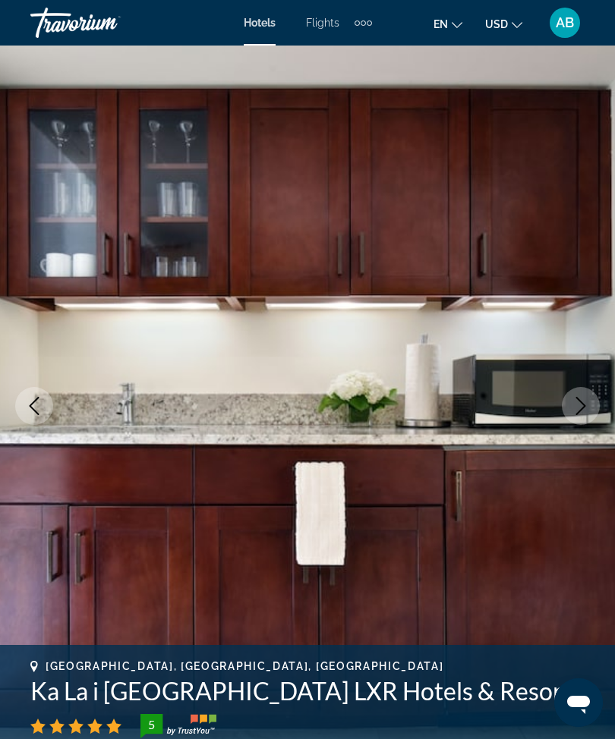
click at [579, 415] on button "Next image" at bounding box center [581, 406] width 38 height 38
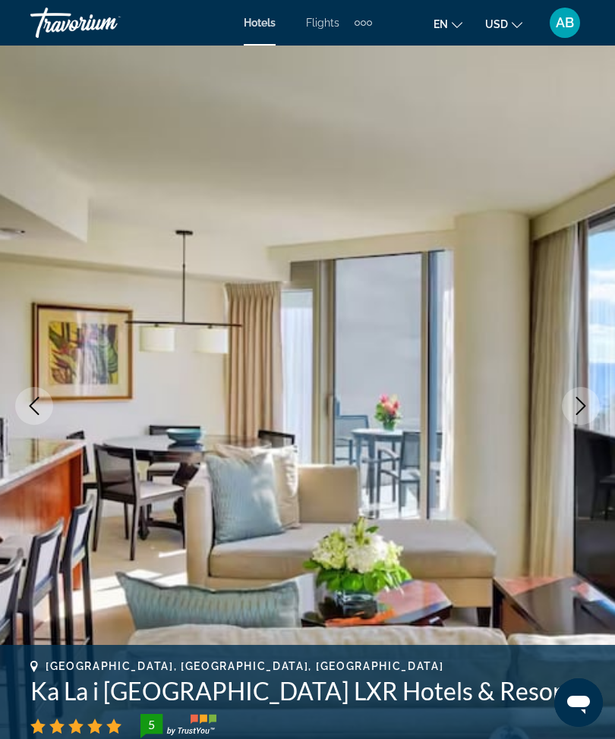
click at [577, 415] on button "Next image" at bounding box center [581, 406] width 38 height 38
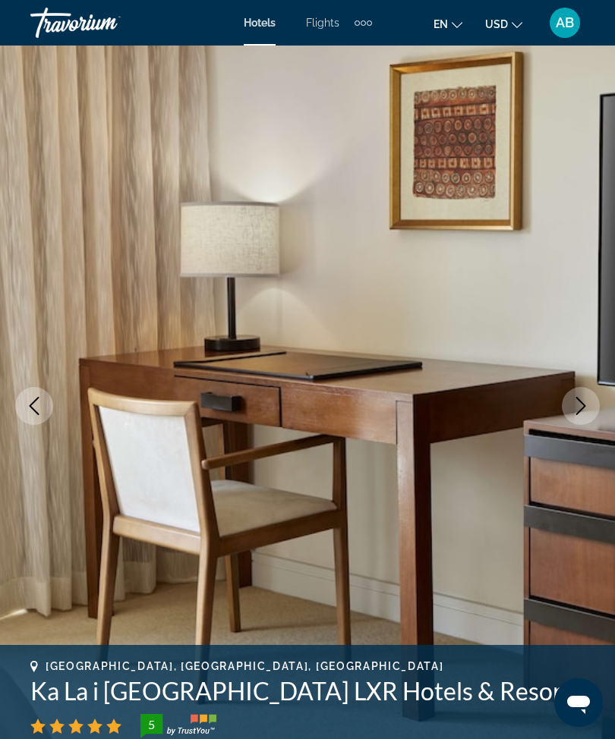
click at [587, 408] on icon "Next image" at bounding box center [580, 406] width 18 height 18
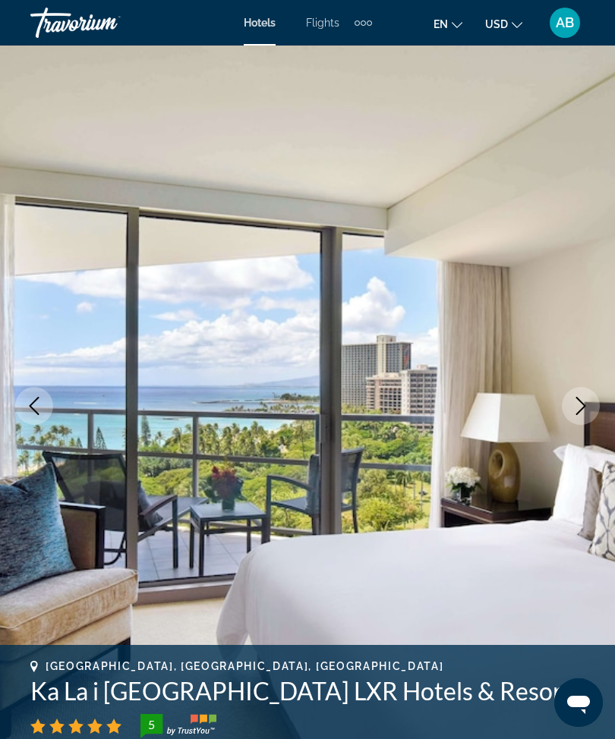
click at [581, 410] on icon "Next image" at bounding box center [581, 406] width 10 height 18
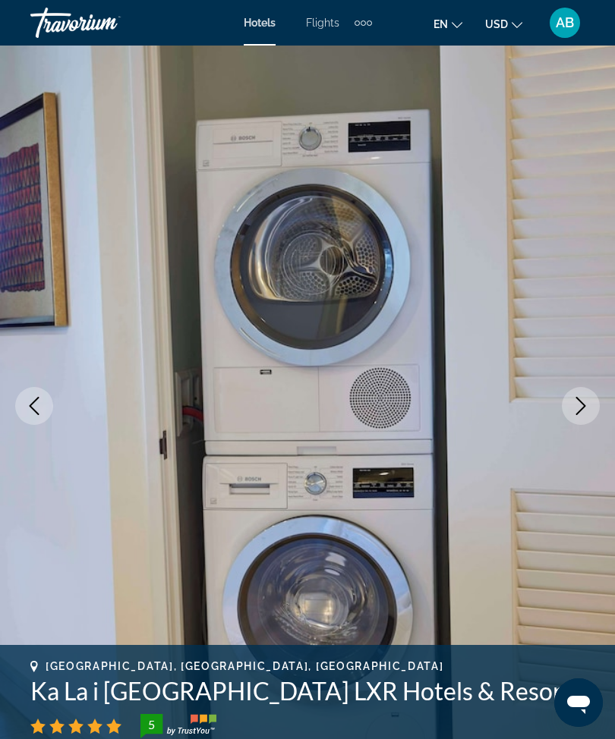
click at [580, 411] on icon "Next image" at bounding box center [581, 406] width 10 height 18
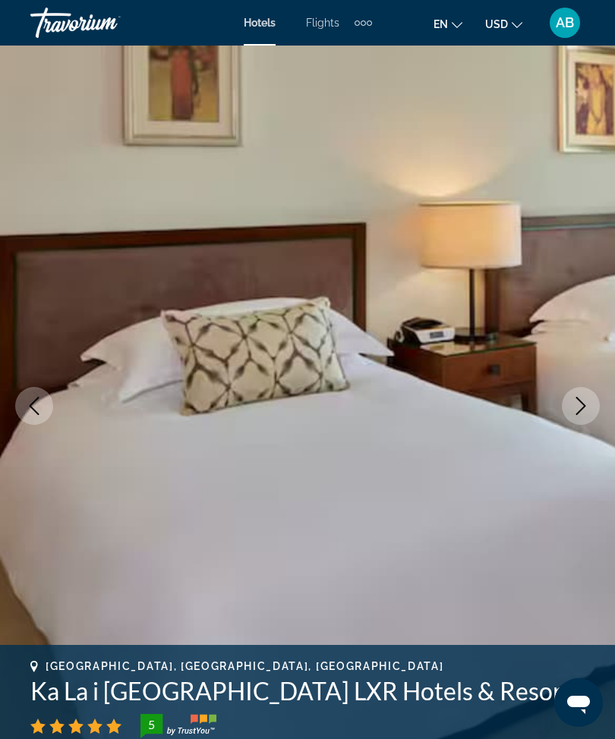
click at [583, 408] on icon "Next image" at bounding box center [581, 406] width 10 height 18
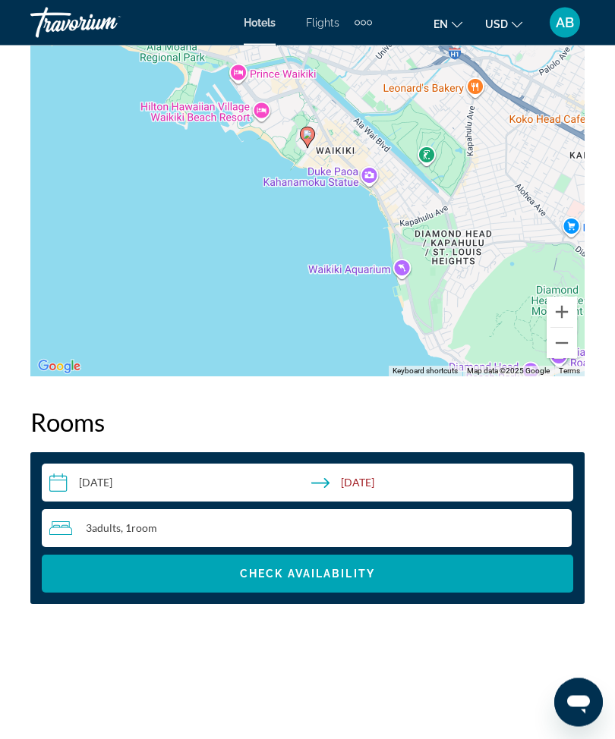
scroll to position [2222, 0]
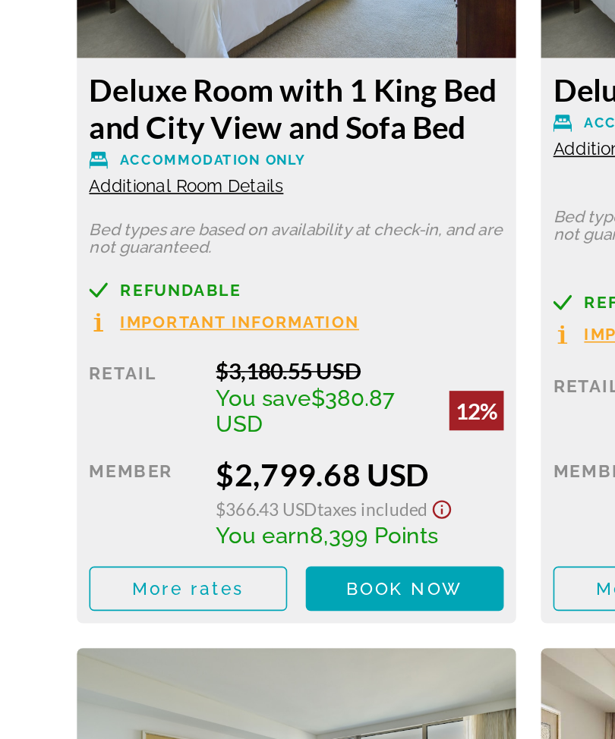
scroll to position [2740, 0]
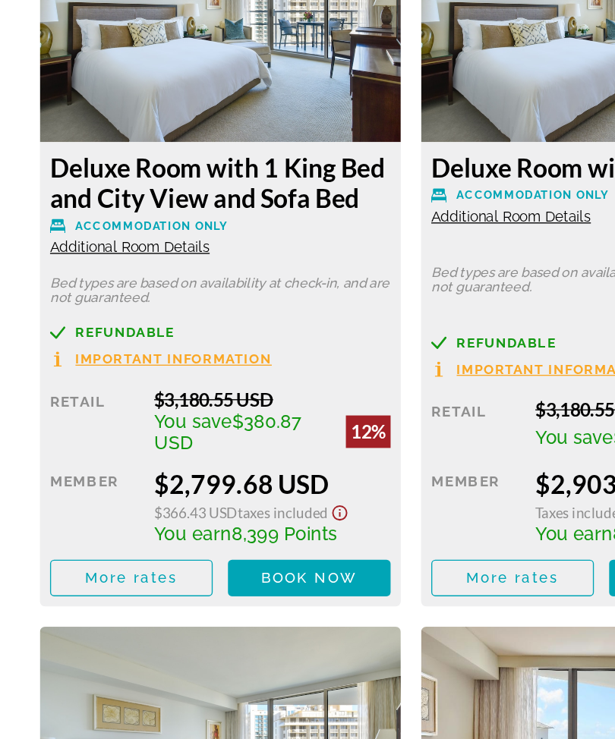
click at [241, 575] on span "Book now" at bounding box center [232, 581] width 72 height 12
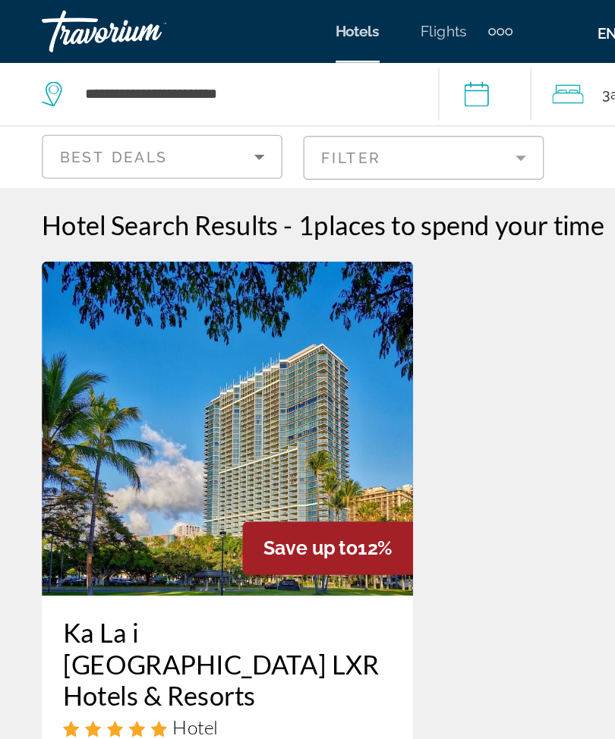
click at [394, 122] on mat-form-field "Filter" at bounding box center [307, 115] width 175 height 32
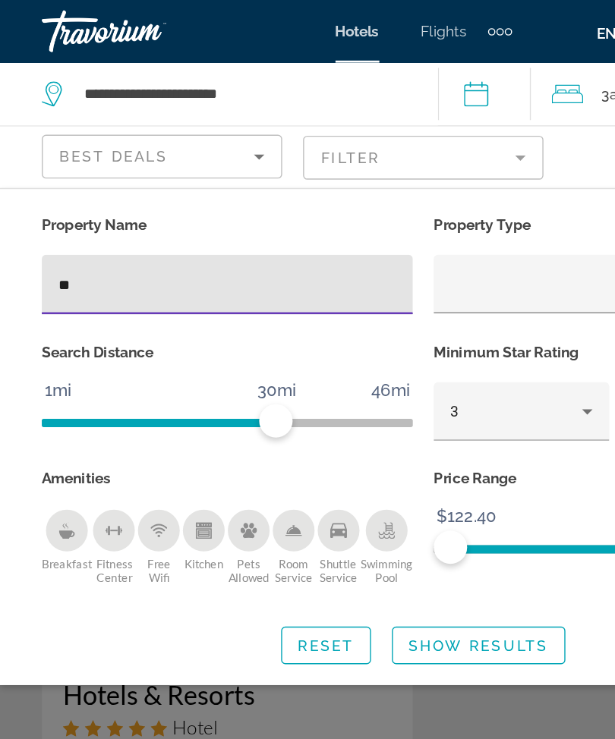
type input "*"
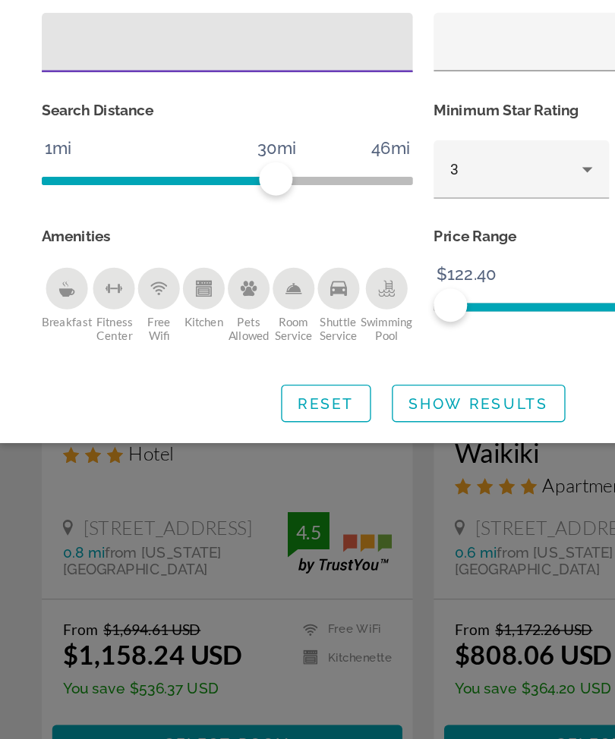
click at [340, 463] on span "Show Results" at bounding box center [348, 469] width 102 height 12
